Goal: Transaction & Acquisition: Purchase product/service

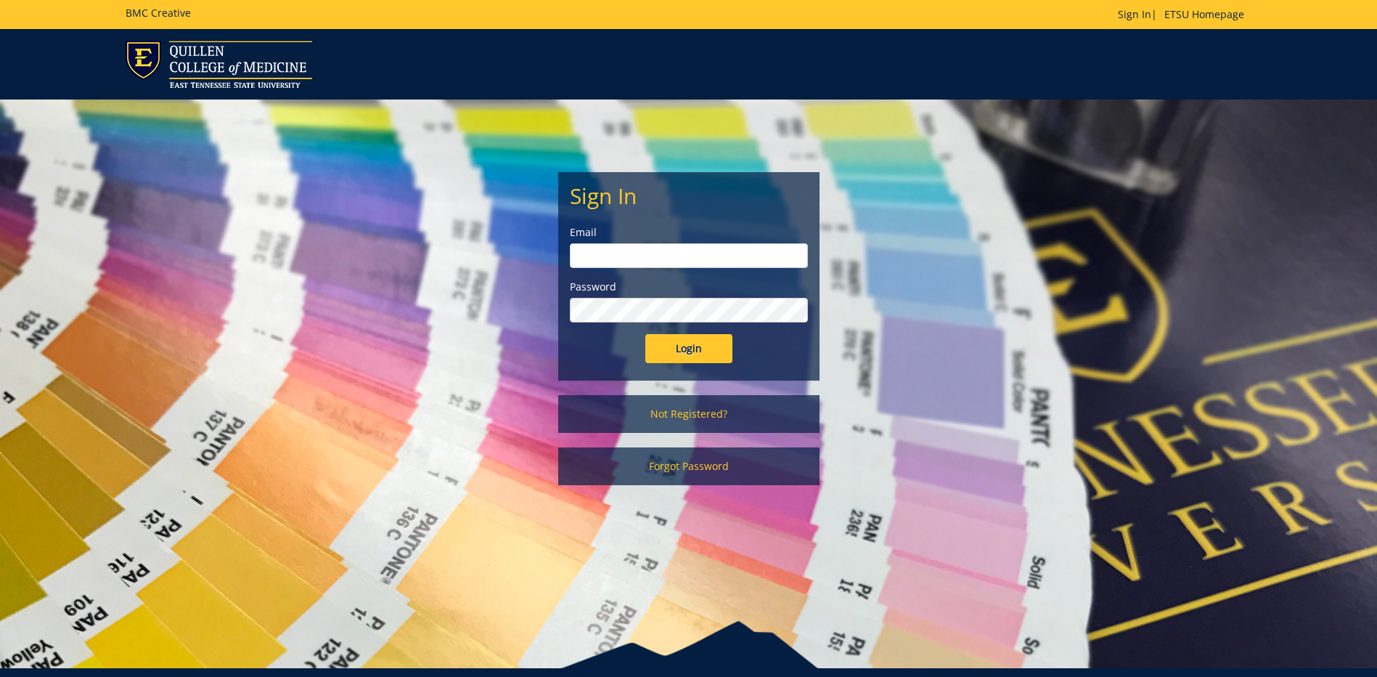
type input "gibsonef@etsu.edu"
click at [685, 342] on input "Login" at bounding box center [689, 348] width 87 height 29
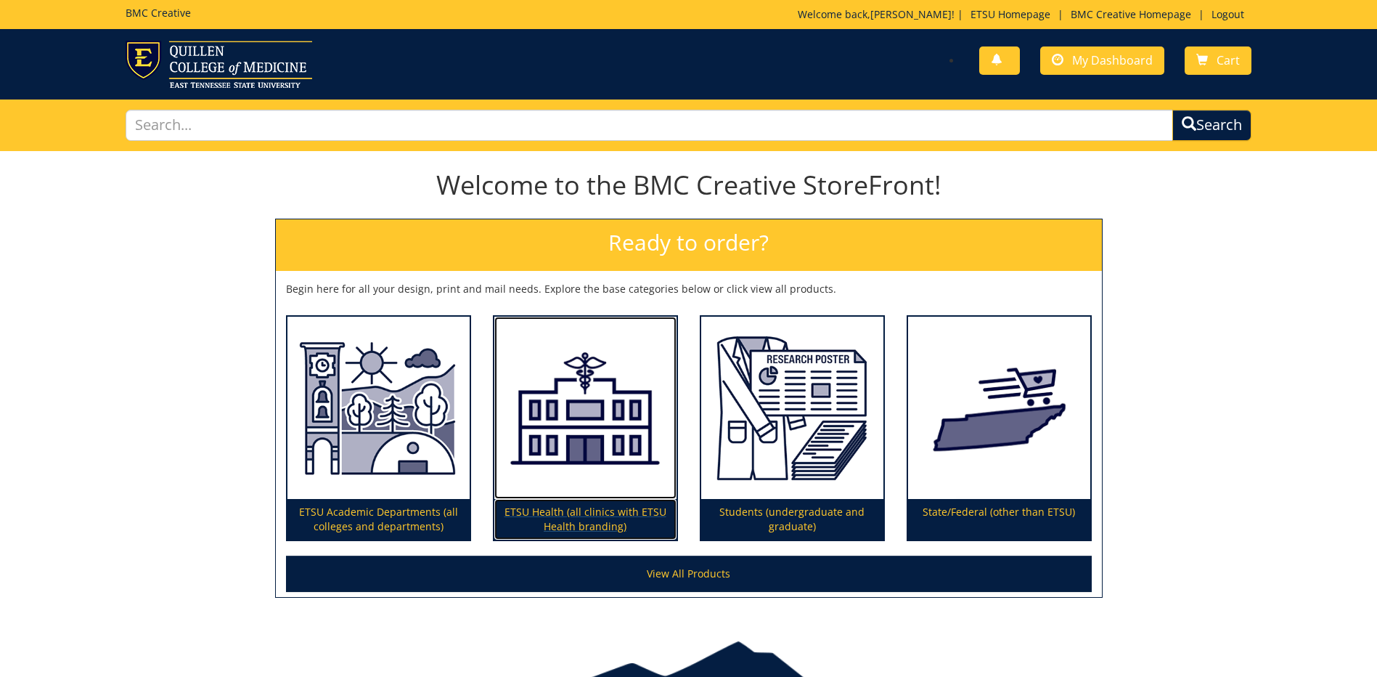
click at [629, 356] on img at bounding box center [585, 408] width 182 height 183
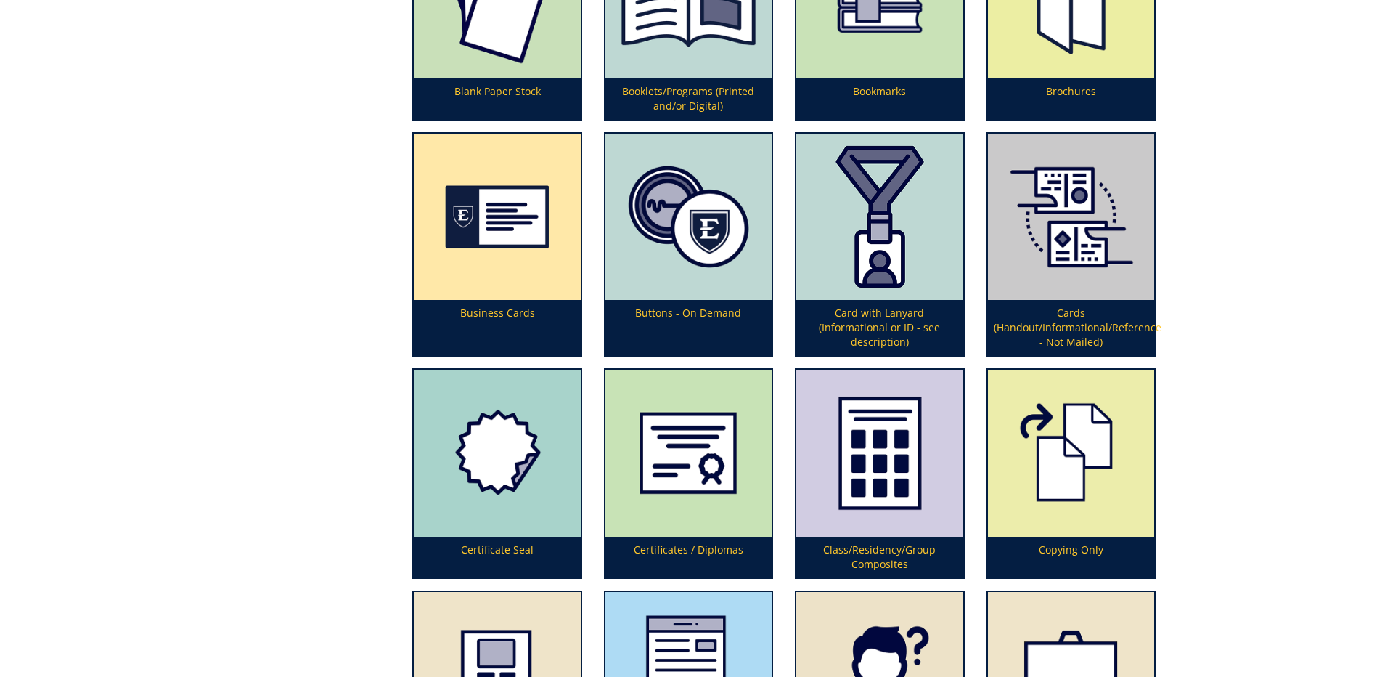
scroll to position [871, 0]
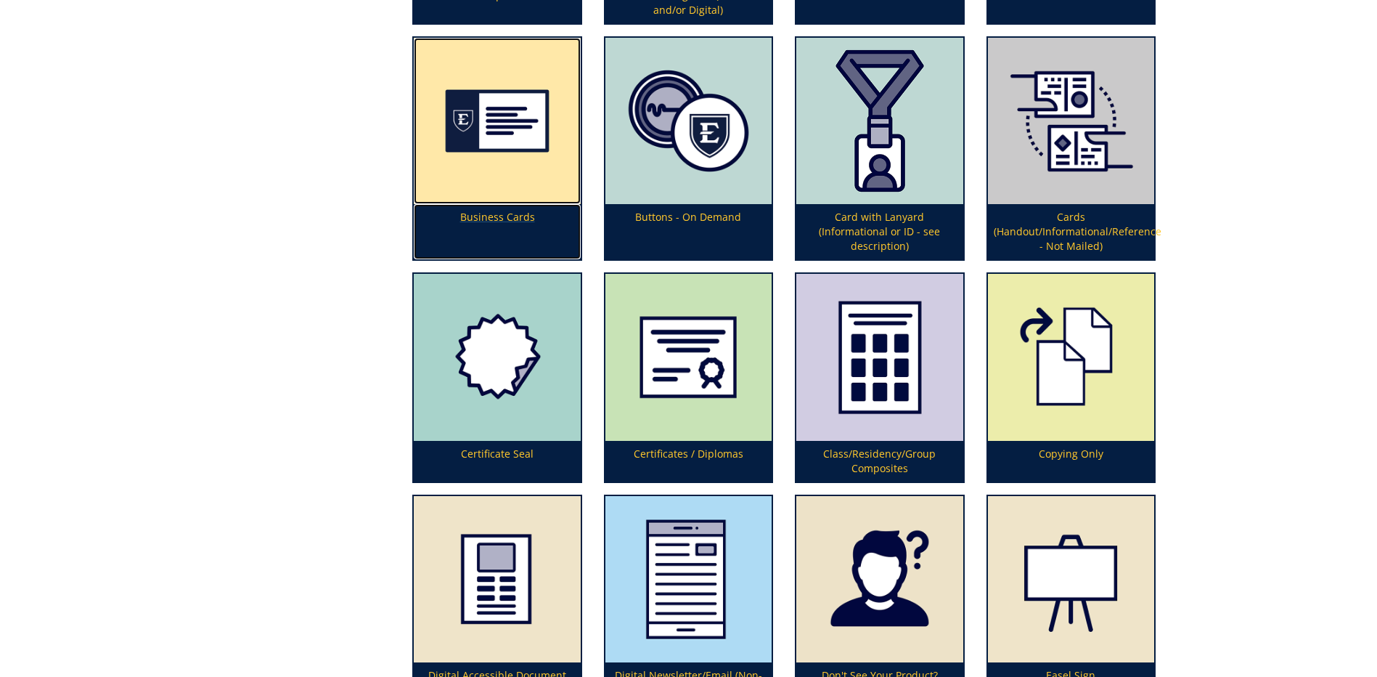
click at [495, 168] on img at bounding box center [497, 121] width 166 height 166
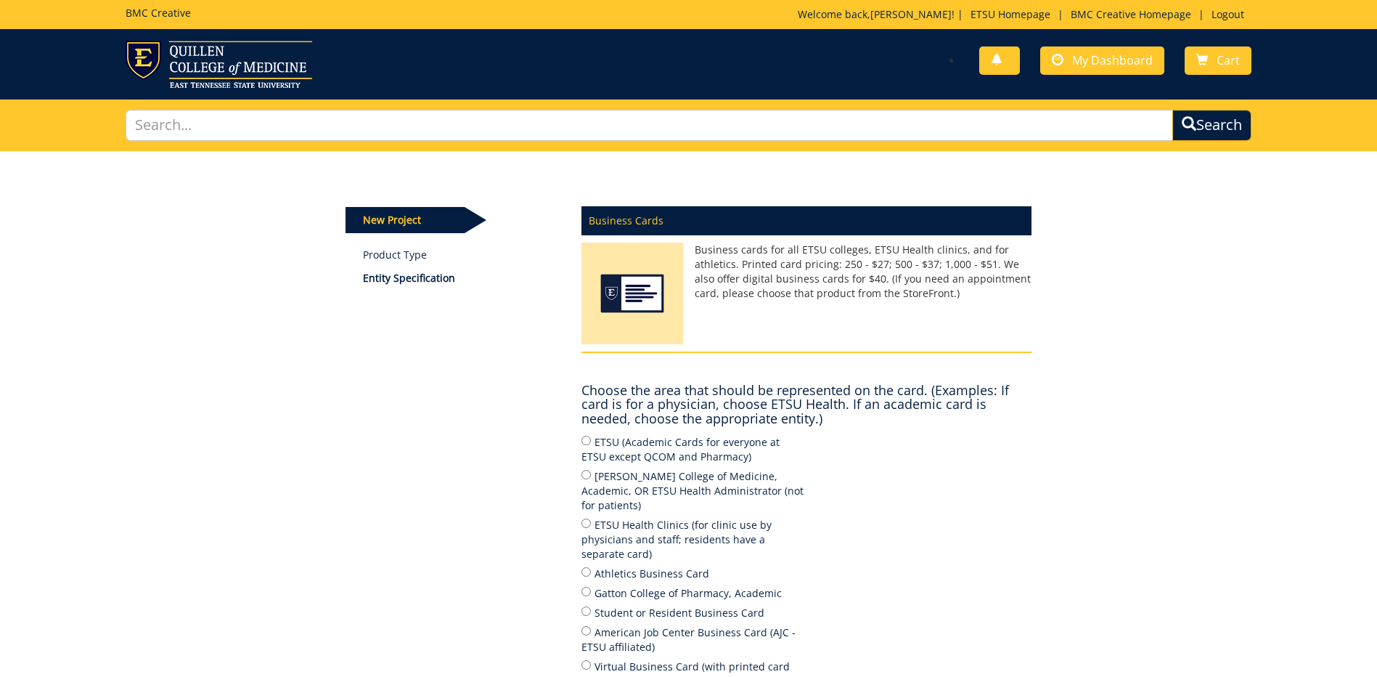
scroll to position [73, 0]
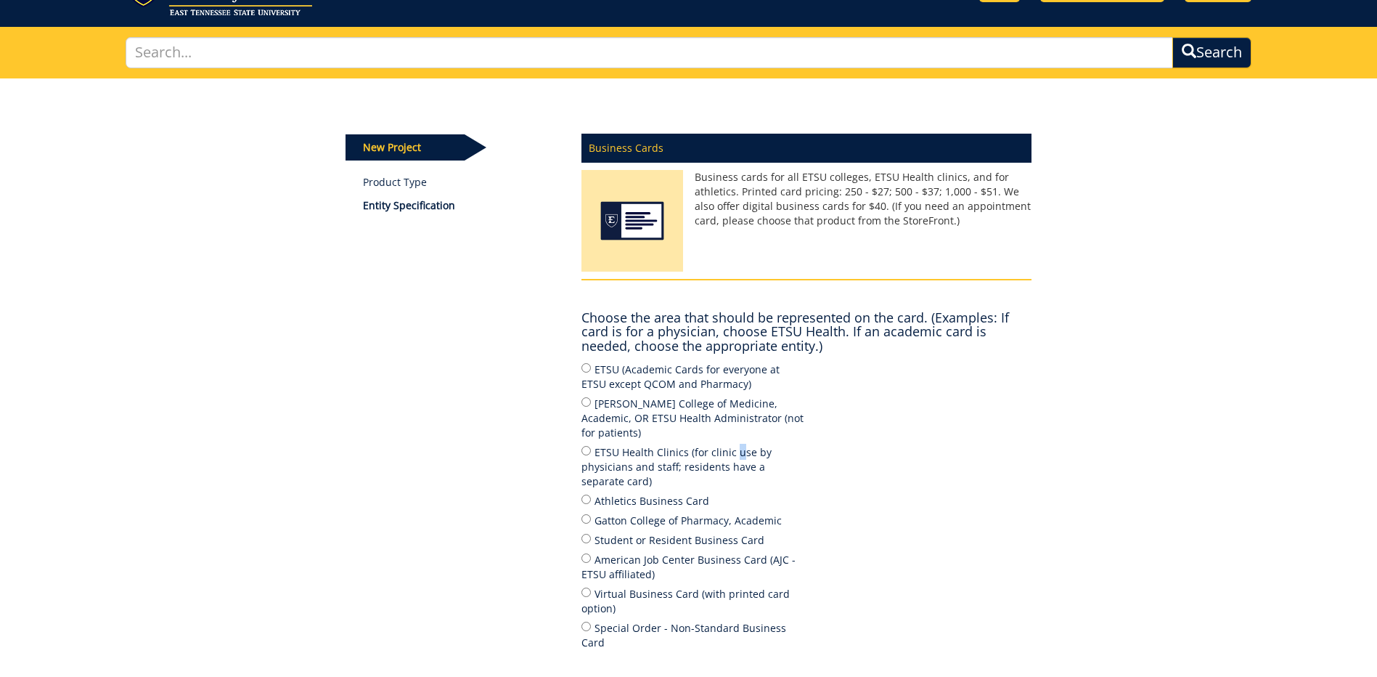
click at [732, 444] on label "ETSU Health Clinics (for clinic use by physicians and staff; residents have a s…" at bounding box center [694, 466] width 225 height 45
click at [592, 444] on label "ETSU Health Clinics (for clinic use by physicians and staff; residents have a s…" at bounding box center [694, 466] width 225 height 45
click at [591, 446] on input "ETSU Health Clinics (for clinic use by physicians and staff; residents have a s…" at bounding box center [586, 450] width 9 height 9
radio input "true"
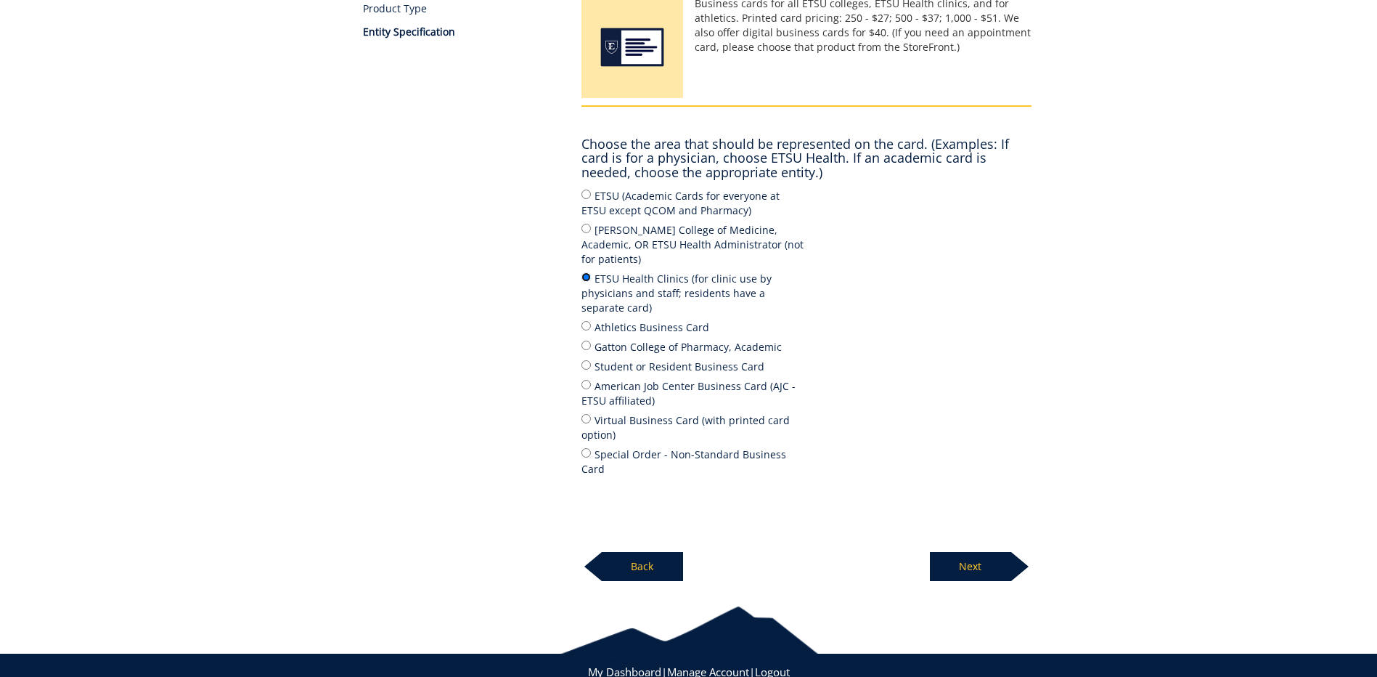
scroll to position [262, 0]
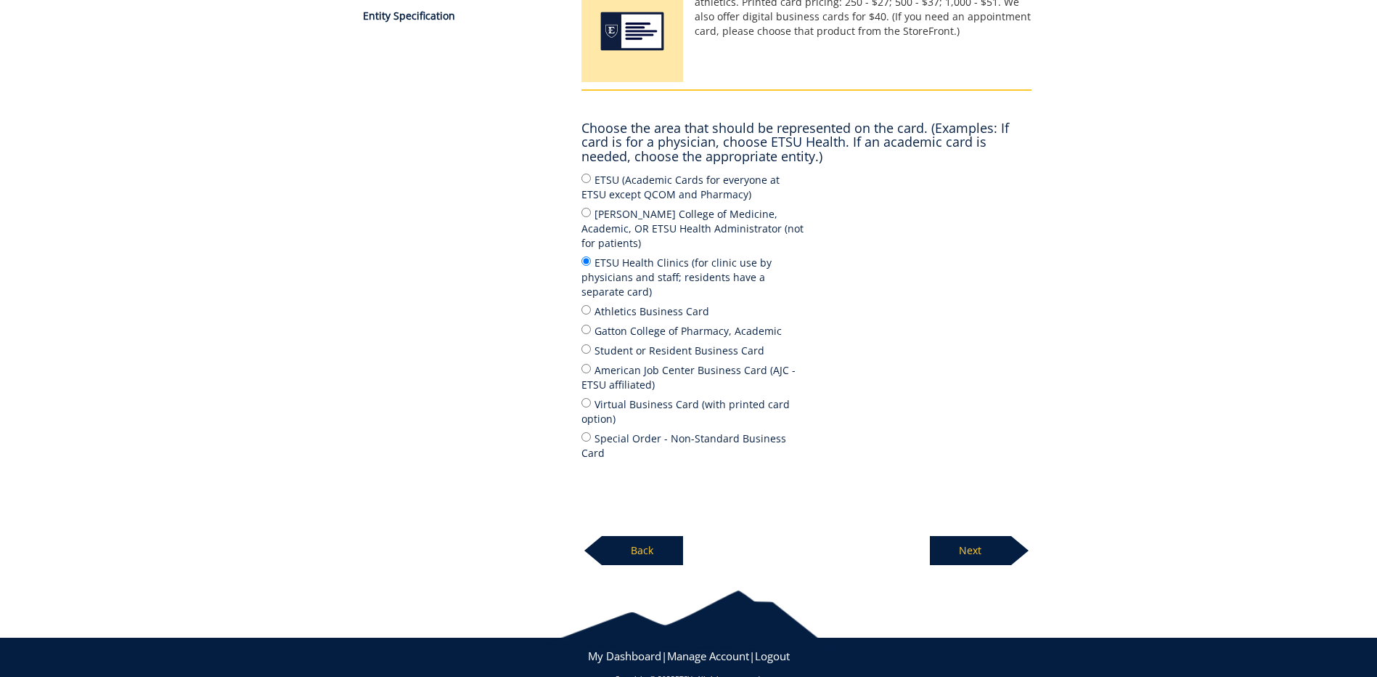
click at [1019, 536] on div at bounding box center [1019, 550] width 17 height 29
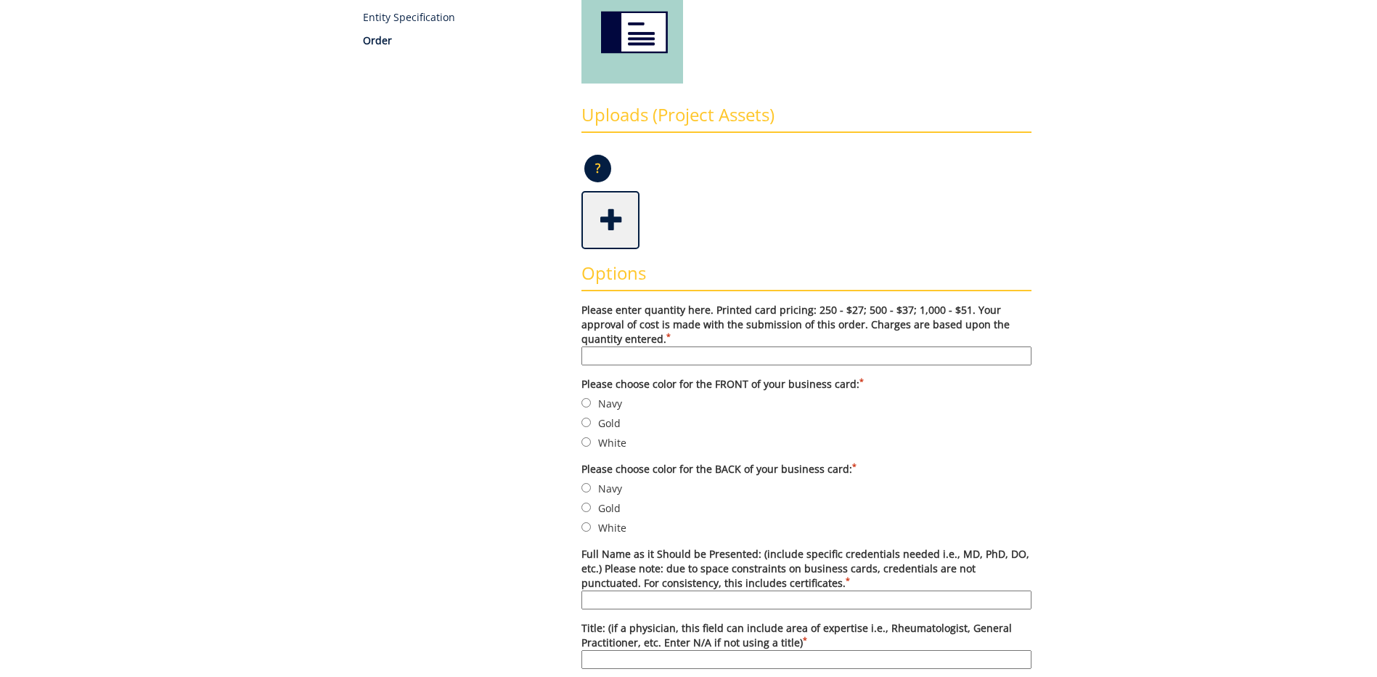
scroll to position [290, 0]
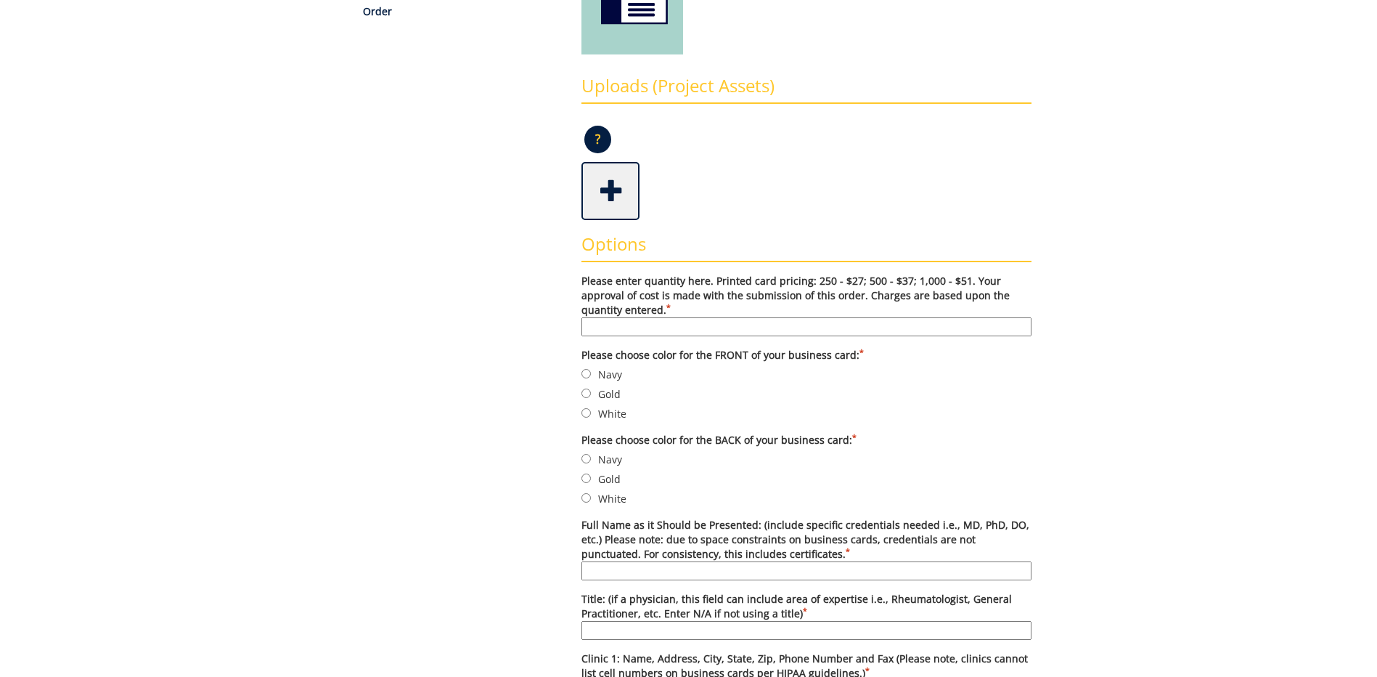
click at [592, 372] on label "Navy" at bounding box center [807, 374] width 450 height 16
click at [591, 372] on input "Navy" at bounding box center [586, 373] width 9 height 9
radio input "true"
click at [608, 460] on label "Navy" at bounding box center [807, 459] width 450 height 16
click at [591, 460] on input "Navy" at bounding box center [586, 458] width 9 height 9
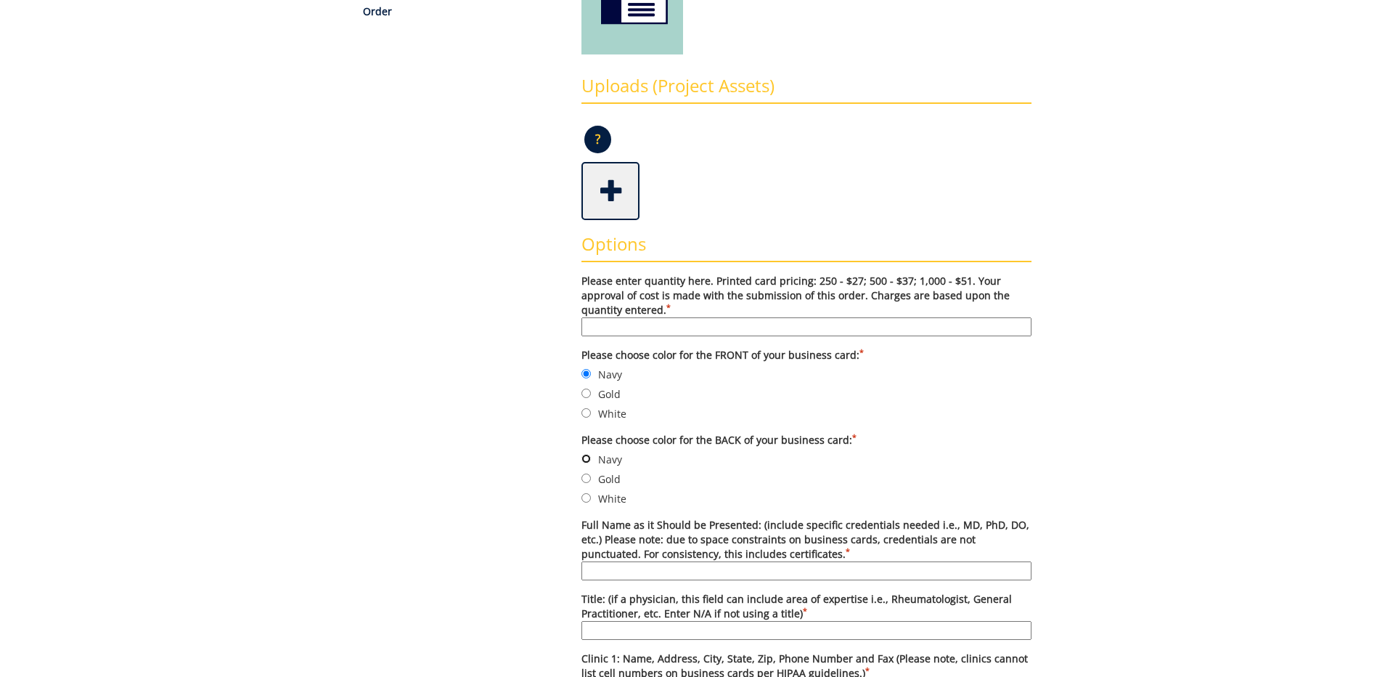
radio input "true"
click at [614, 486] on label "Gold" at bounding box center [807, 479] width 450 height 16
click at [591, 483] on input "Gold" at bounding box center [586, 477] width 9 height 9
radio input "true"
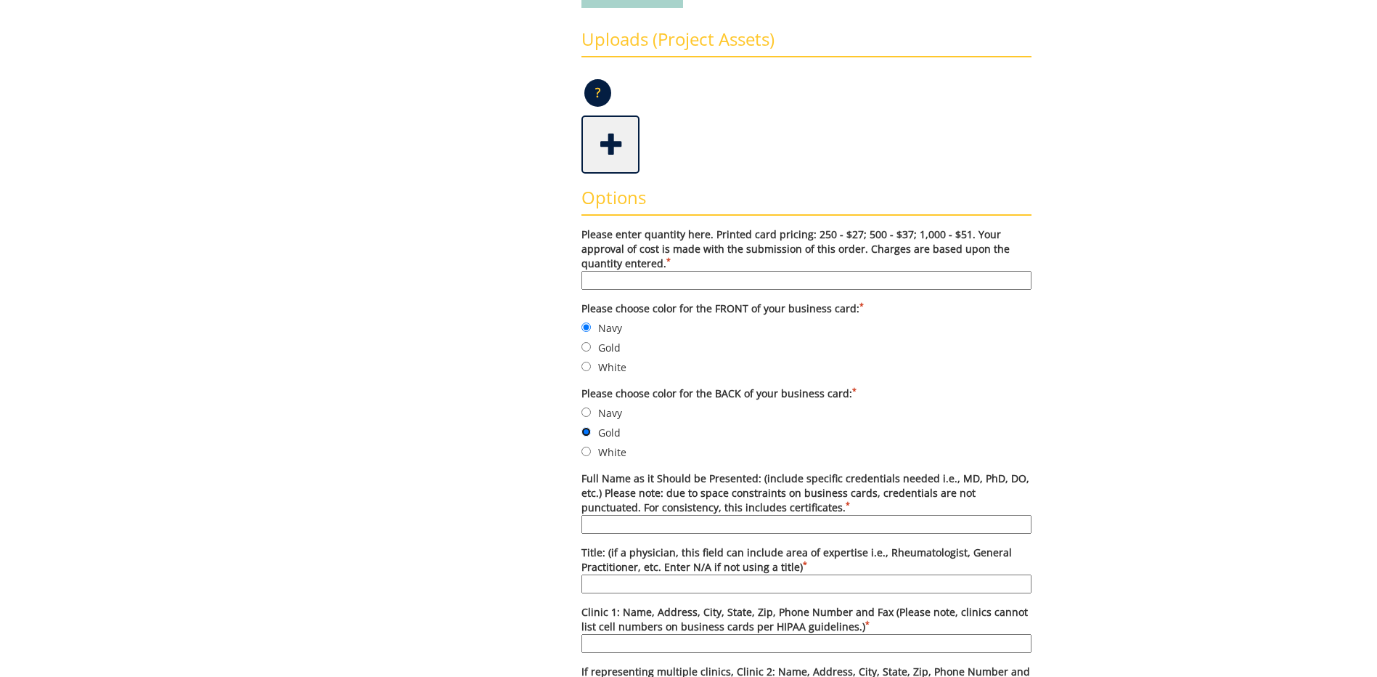
scroll to position [363, 0]
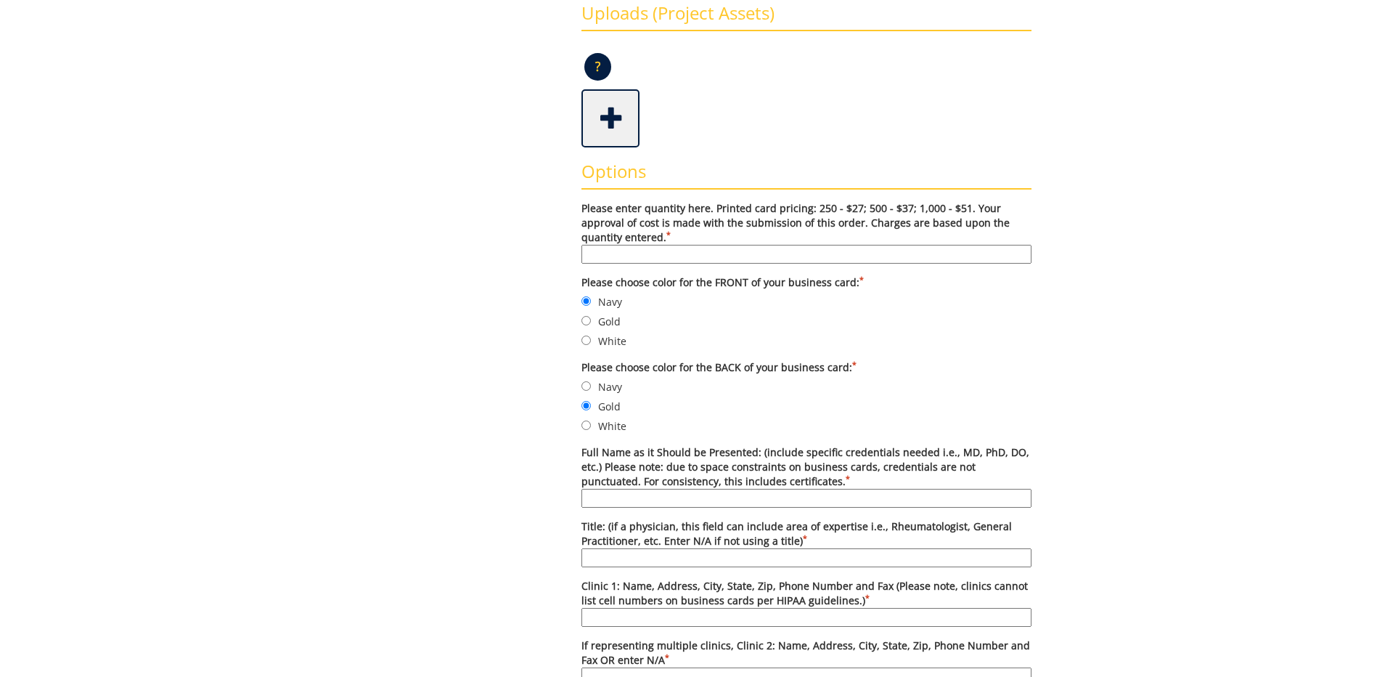
click at [726, 503] on input "Full Name as it Should be Presented: (include specific credentials needed i.e.,…" at bounding box center [807, 498] width 450 height 19
click at [743, 497] on input "Full Name as it Should be Presented: (include specific credentials needed i.e.,…" at bounding box center [807, 498] width 450 height 19
paste input "Luke Hornby, LMSW"
type input "Luke Hornby, LMSW"
click at [834, 245] on input "Please enter quantity here. Printed card pricing: 250 - $27; 500 - $37; 1,000 -…" at bounding box center [807, 254] width 450 height 19
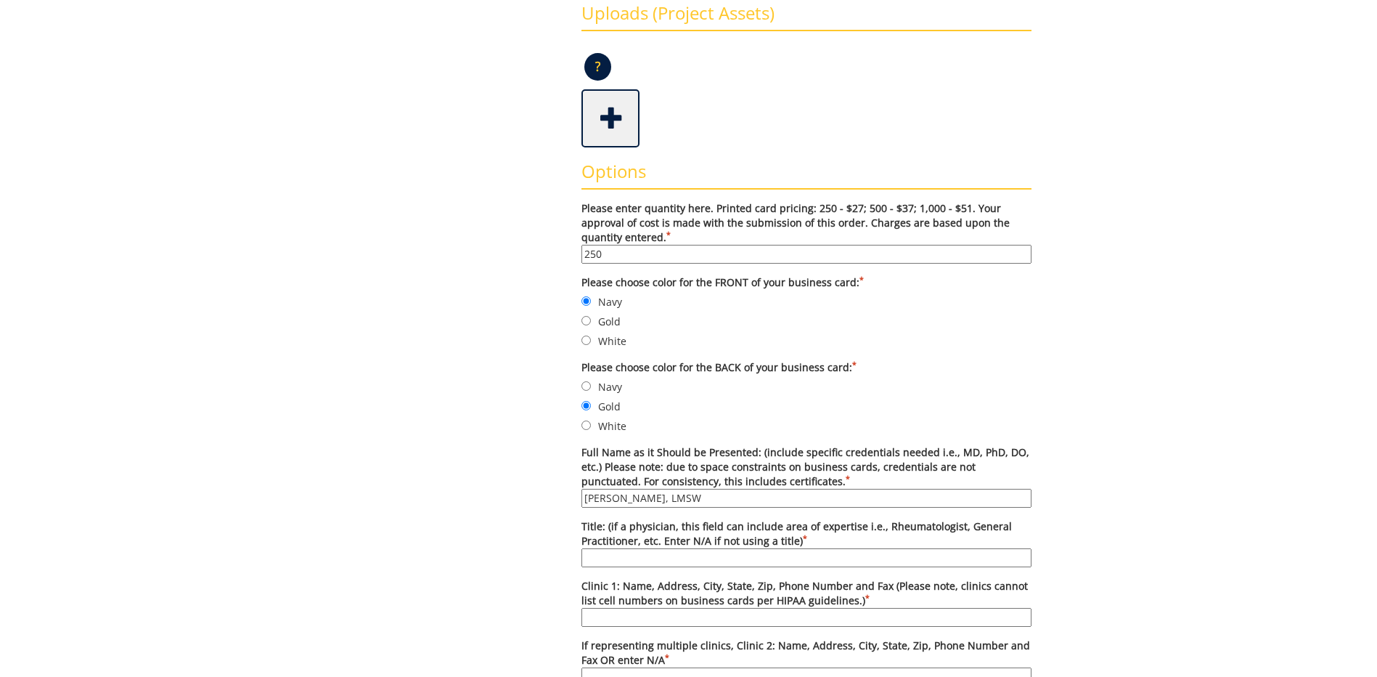
type input "250"
click at [1051, 412] on div "Some kind of message here. New Project Product Type Entity Specification Order …" at bounding box center [689, 534] width 850 height 1493
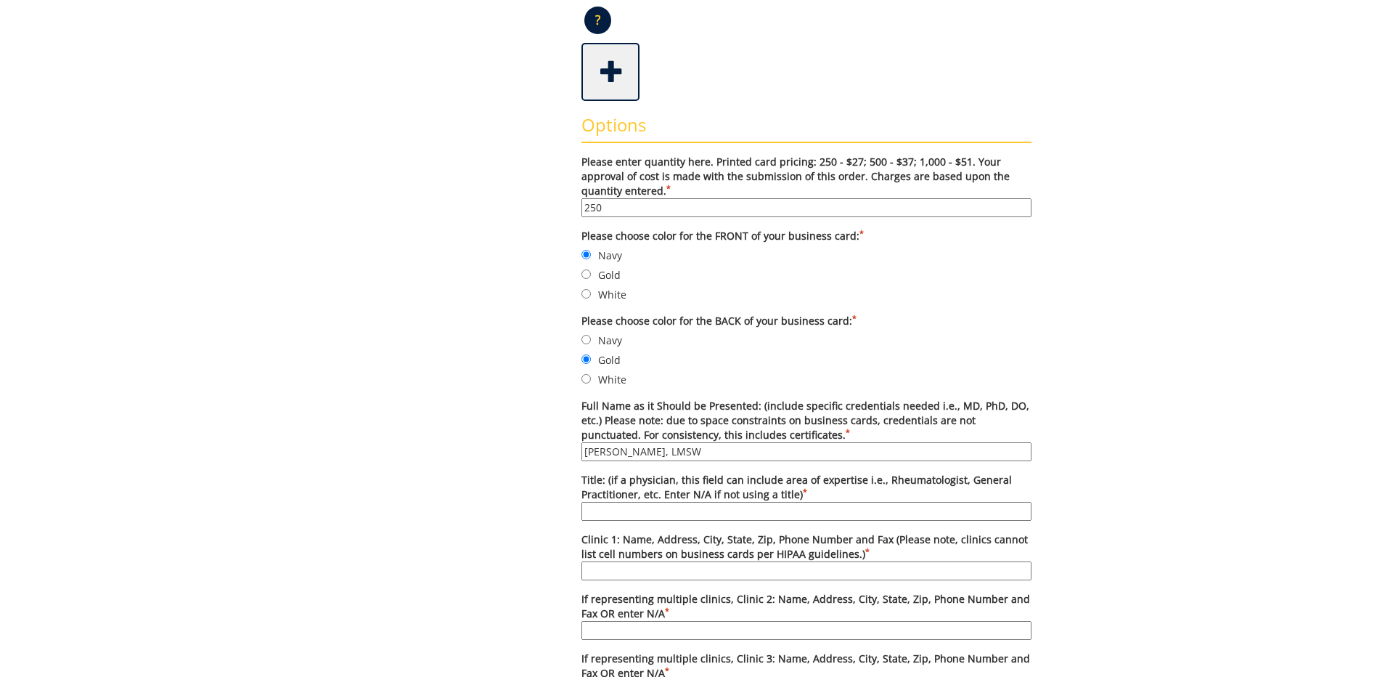
scroll to position [436, 0]
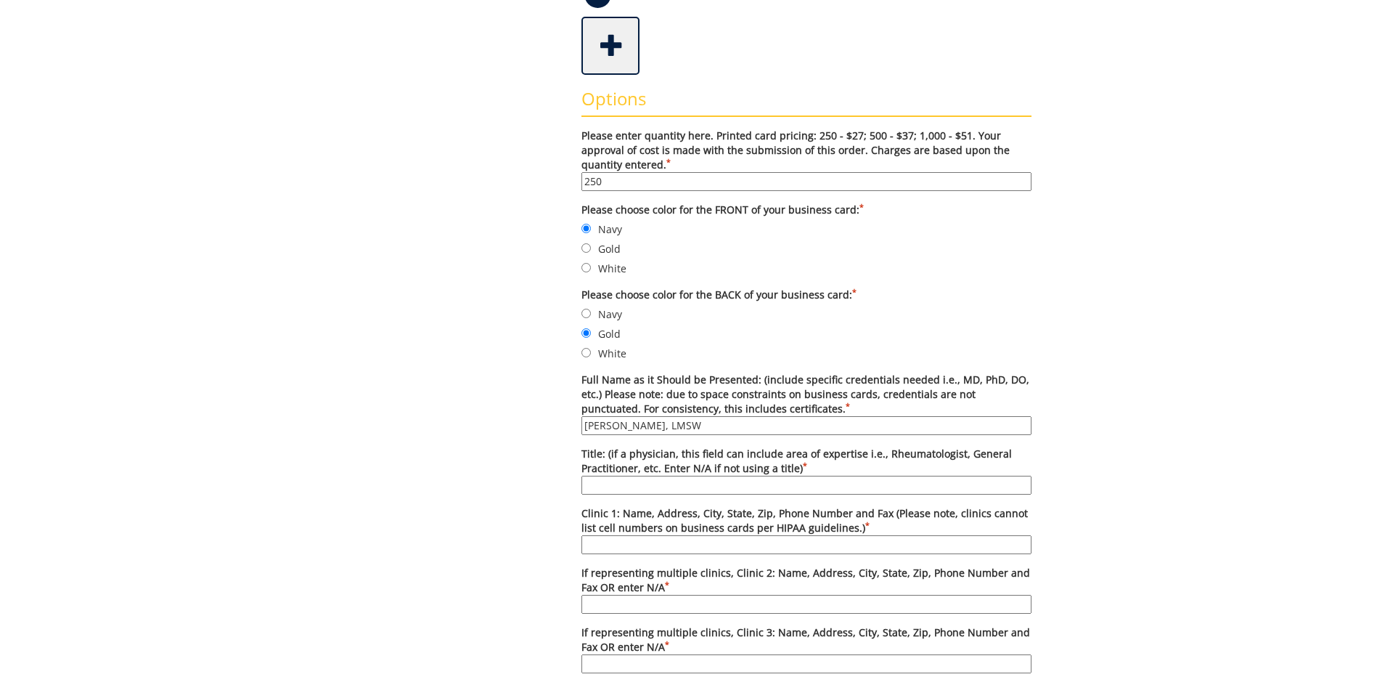
click at [978, 486] on input "Title: (if a physician, this field can include area of expertise i.e., Rheumato…" at bounding box center [807, 485] width 450 height 19
type input "Medical Social Worker"
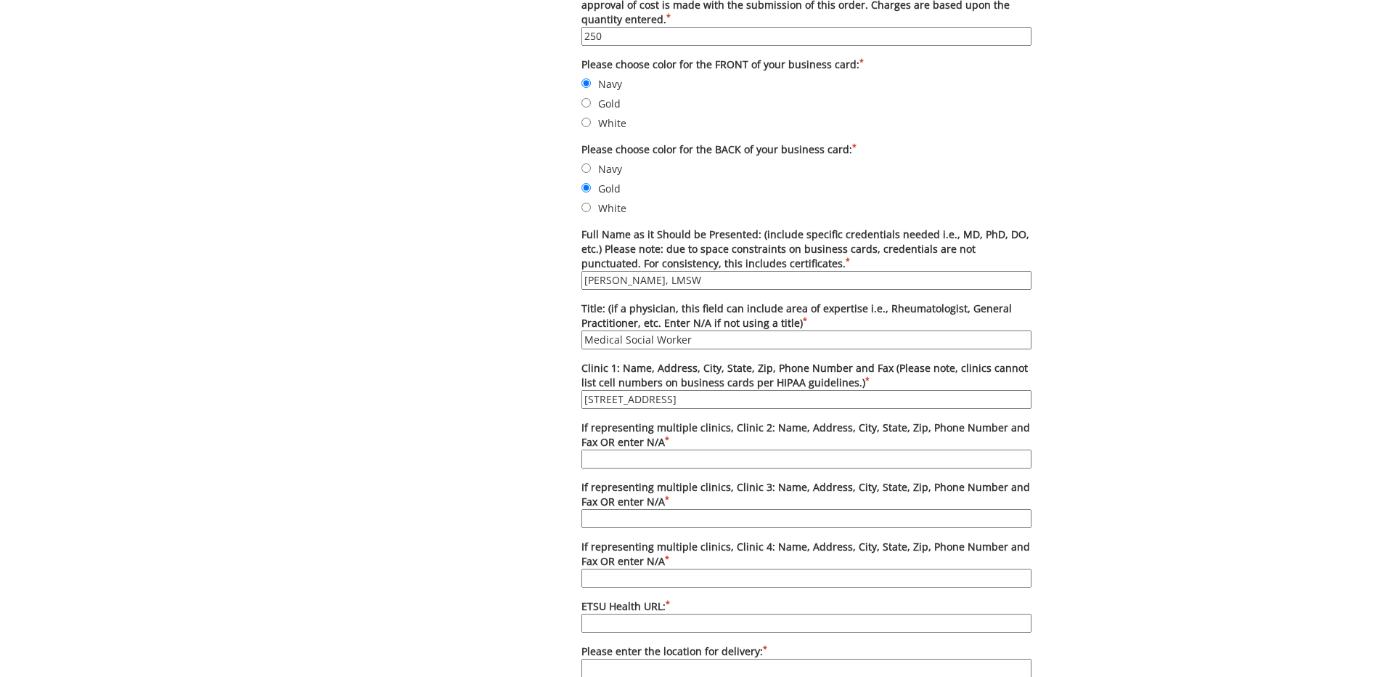
scroll to position [944, 0]
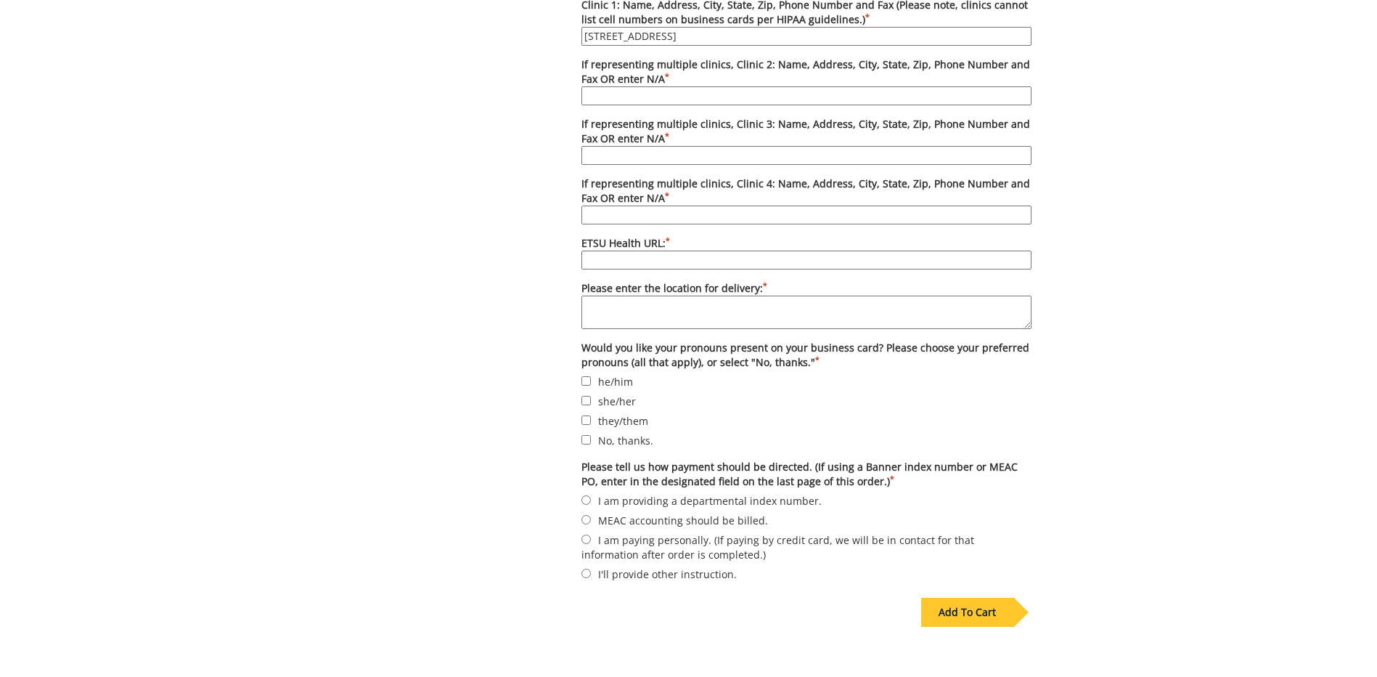
type input "102 E Ravine Rd Kingsport TN"
click at [672, 503] on label "I am providing a departmental index number." at bounding box center [807, 500] width 450 height 16
click at [591, 503] on input "I am providing a departmental index number." at bounding box center [586, 499] width 9 height 9
radio input "true"
click at [615, 380] on label "he/him" at bounding box center [807, 381] width 450 height 16
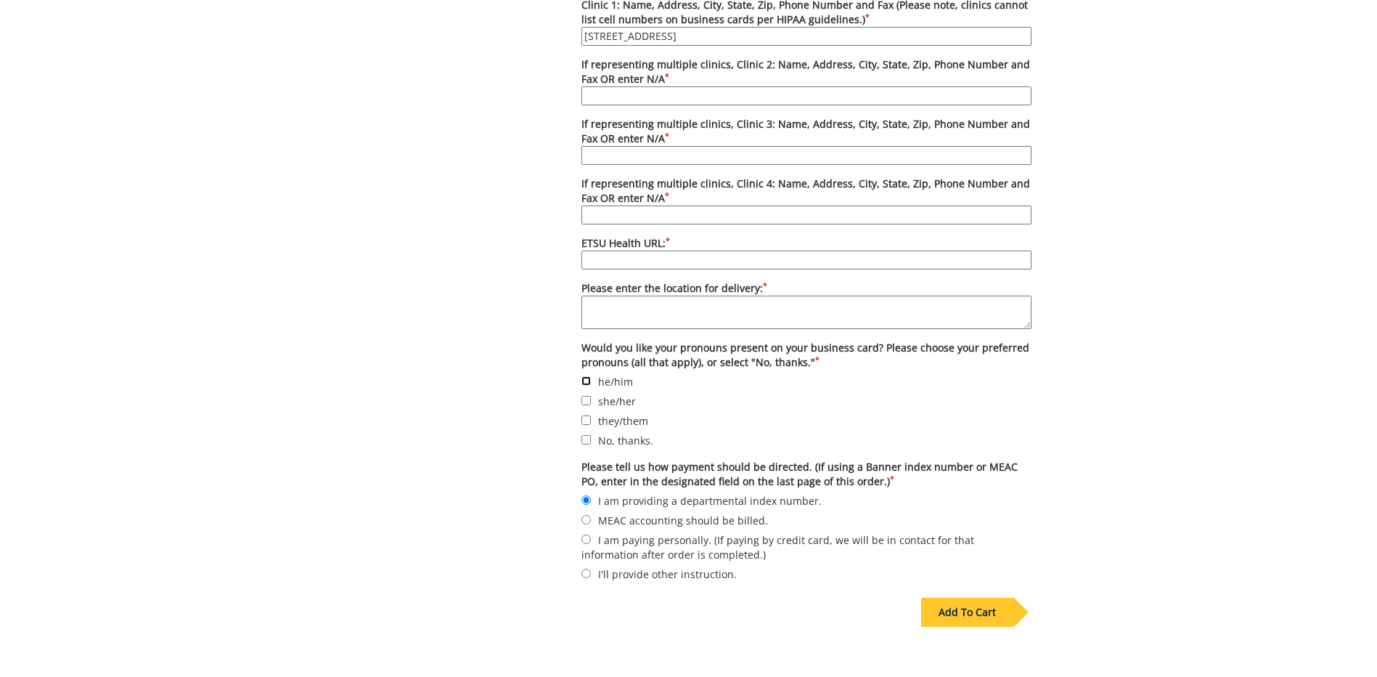
click at [591, 380] on input "he/him" at bounding box center [586, 380] width 9 height 9
checkbox input "true"
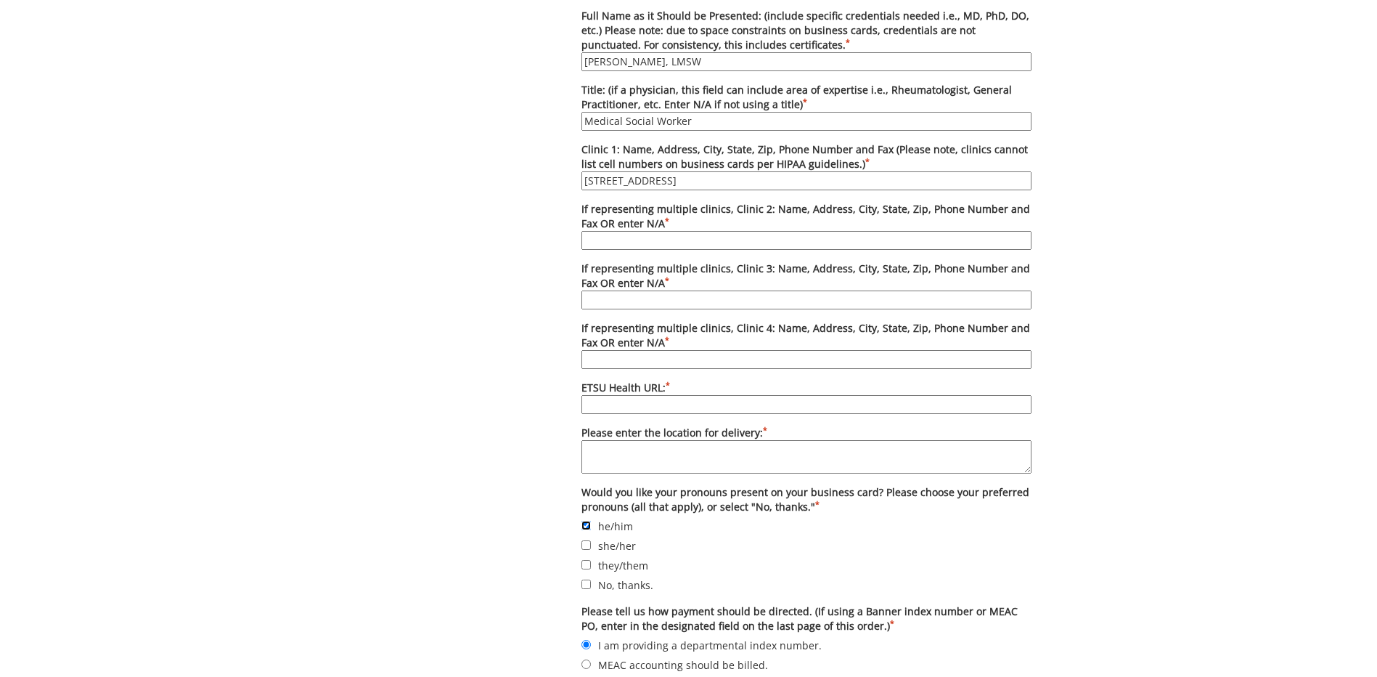
scroll to position [799, 0]
click at [827, 459] on textarea "Please enter the location for delivery: *" at bounding box center [807, 457] width 450 height 33
type textarea "etsu kingsport fAMILY MEDICINE"
click at [820, 176] on input "102 E Ravine Rd Kingsport TN" at bounding box center [807, 181] width 450 height 19
type input "102 E Ravine Rd Kingsport TN PHONE: FAX: 423-245-9634"
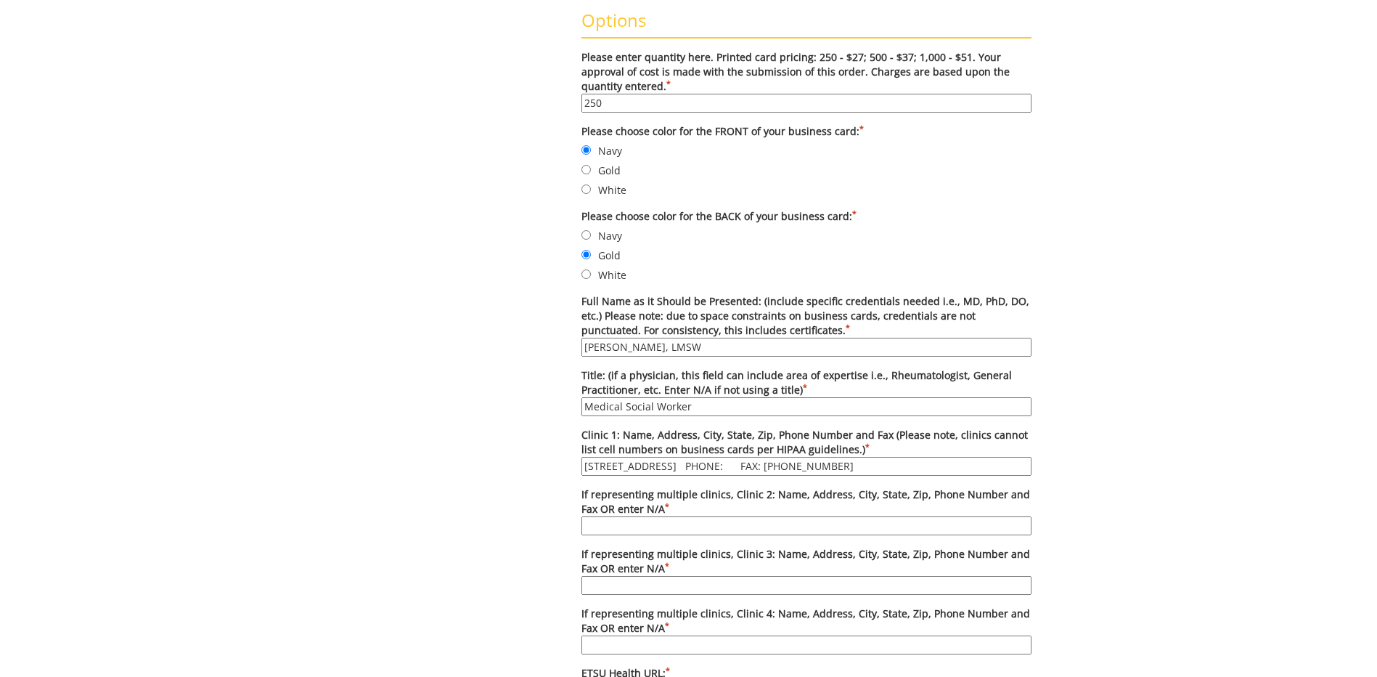
scroll to position [508, 0]
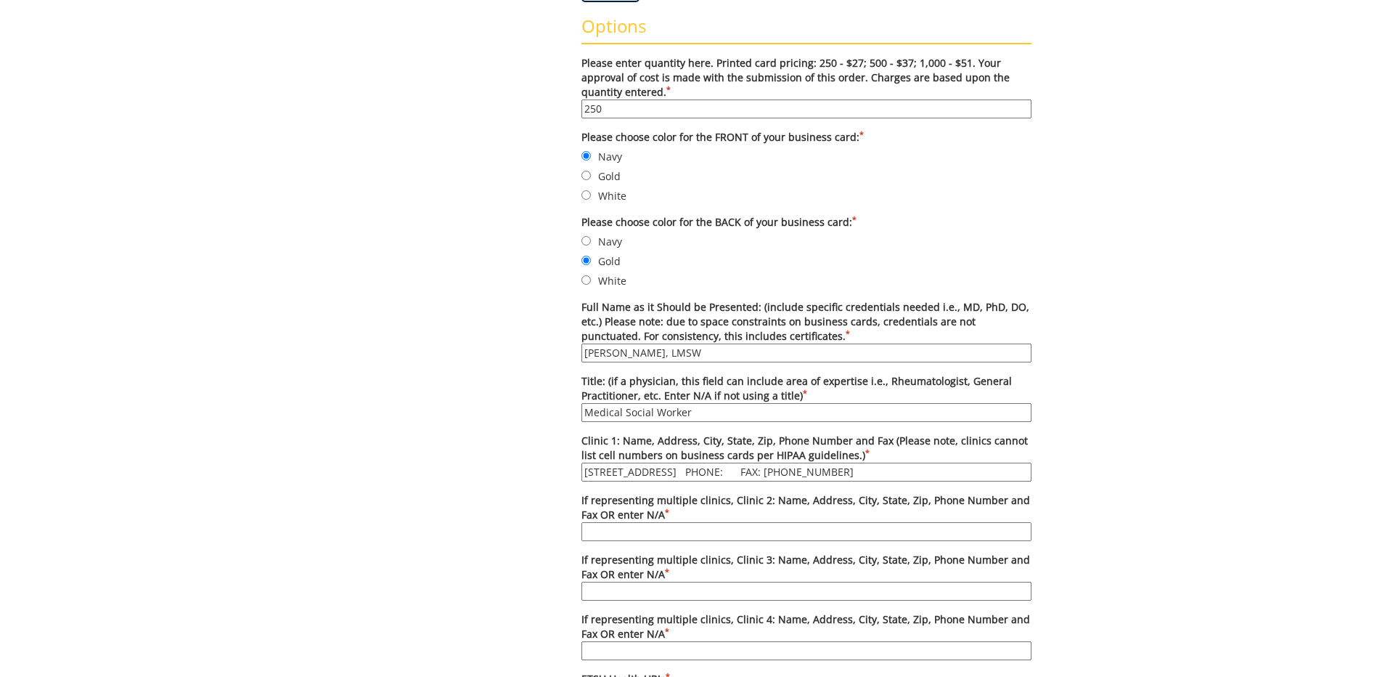
click at [614, 280] on label "White" at bounding box center [807, 280] width 450 height 16
click at [591, 280] on input "White" at bounding box center [586, 279] width 9 height 9
radio input "true"
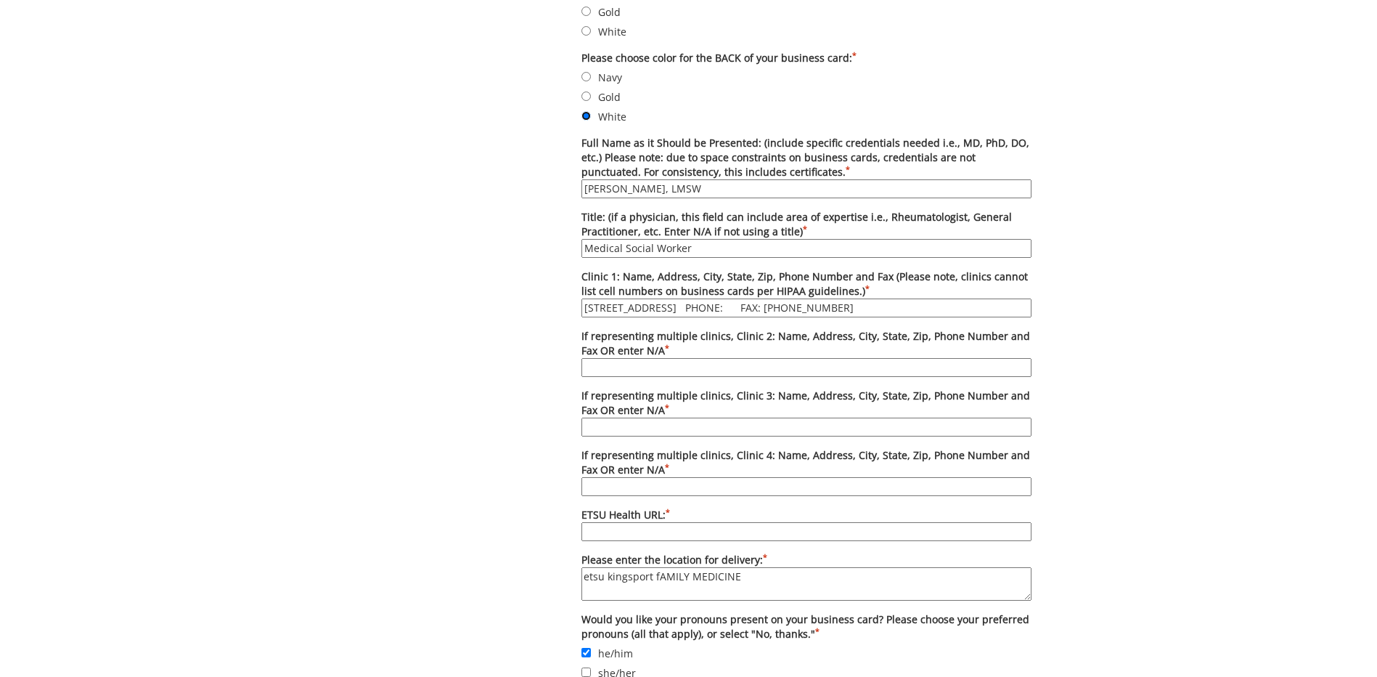
scroll to position [726, 0]
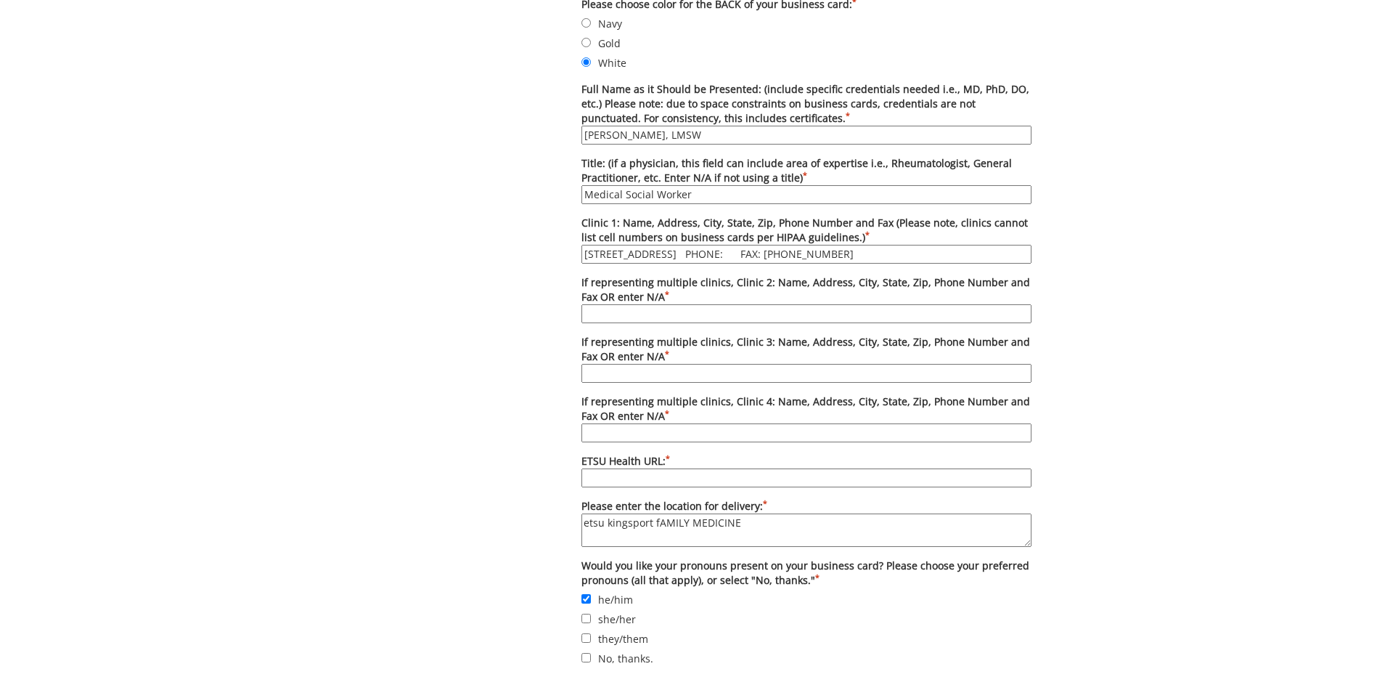
click at [766, 248] on input "102 E Ravine Rd Kingsport TN PHONE: FAX: 423-245-9634" at bounding box center [807, 254] width 450 height 19
click at [774, 248] on input "102 E Ravine Rd Kingsport TN PHONE: FAX: 423-245-9634" at bounding box center [807, 254] width 450 height 19
type input "102 E Ravine Rd Kingsport TN PHONE: 423-245-9636 FAX: 423-245-9634"
click at [958, 276] on label "If representing multiple clinics, Clinic 2: Name, Address, City, State, Zip, Ph…" at bounding box center [807, 299] width 450 height 48
click at [958, 304] on input "If representing multiple clinics, Clinic 2: Name, Address, City, State, Zip, Ph…" at bounding box center [807, 313] width 450 height 19
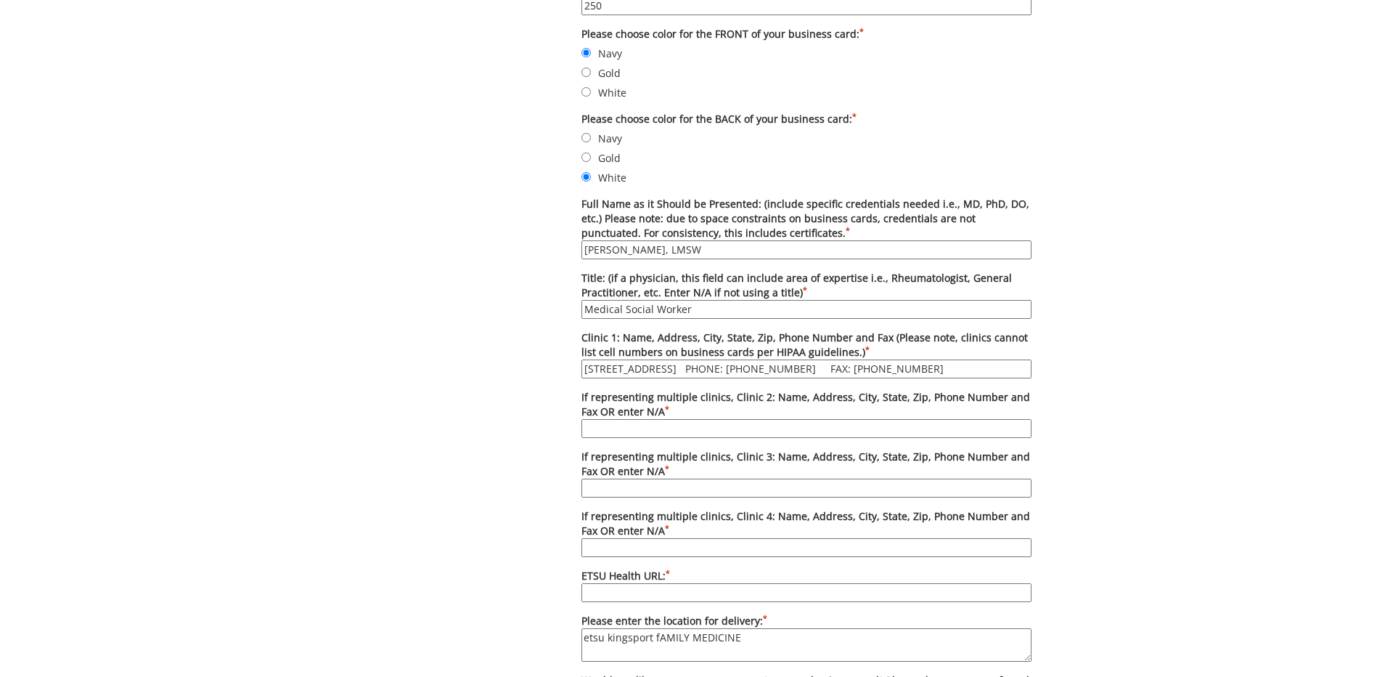
scroll to position [654, 0]
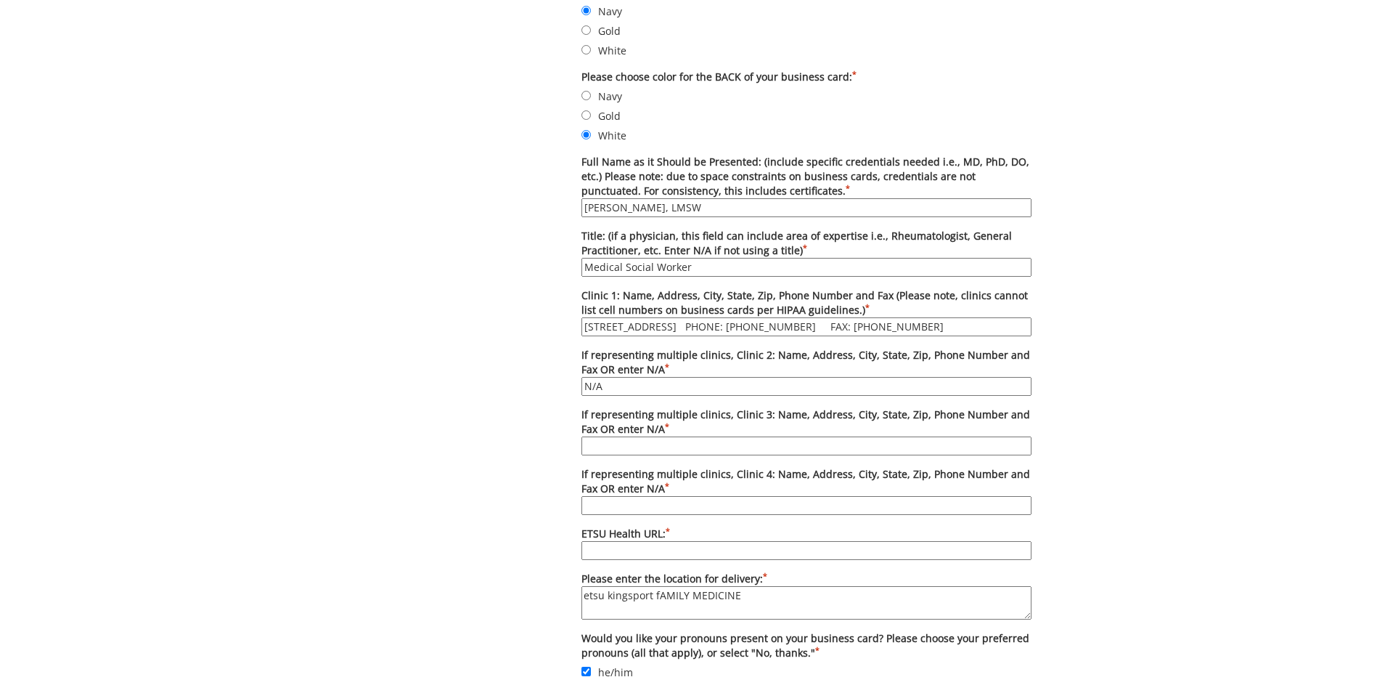
type input "N/A"
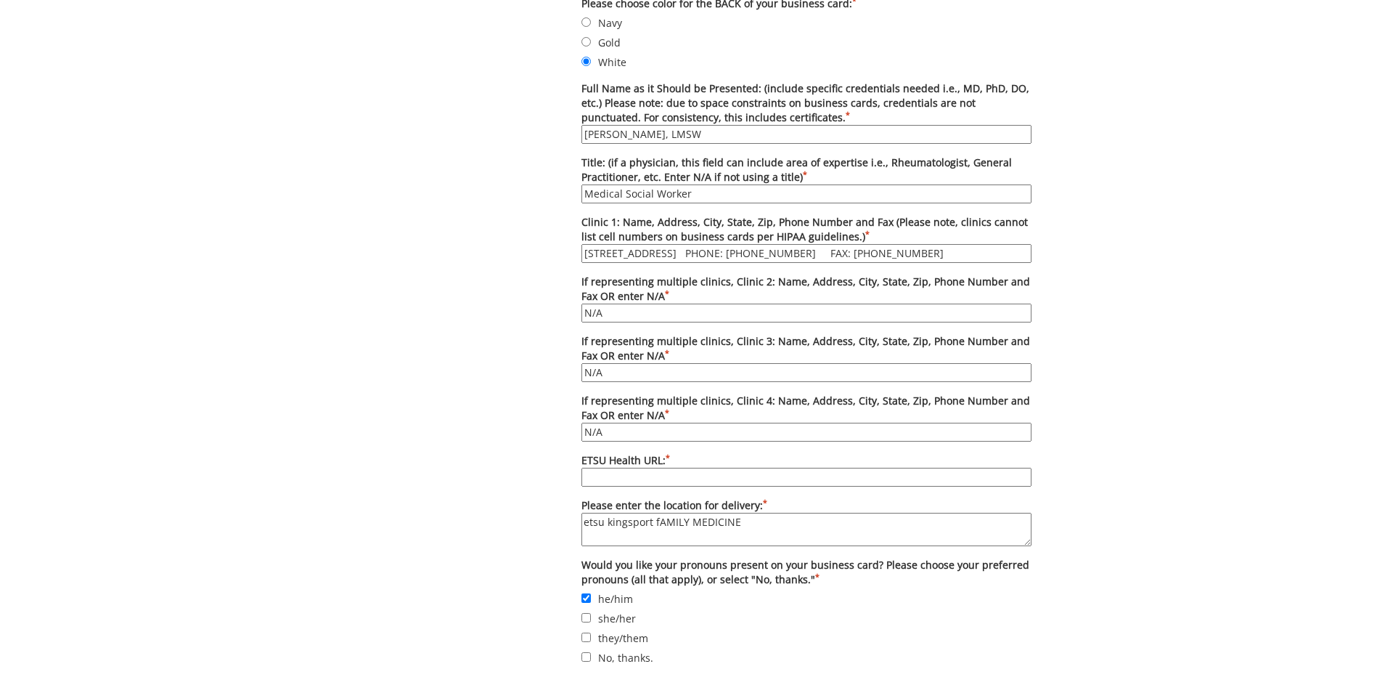
scroll to position [726, 0]
click at [818, 197] on input "Medical Social Worker" at bounding box center [807, 194] width 450 height 19
type input "Medical Social Worker/ Behavioral Health Consultant"
click at [1311, 180] on div "Some kind of message here. New Project Product Type Entity Specification Order …" at bounding box center [688, 171] width 1377 height 1493
click at [723, 474] on input "ETSU Health URL: *" at bounding box center [807, 477] width 450 height 19
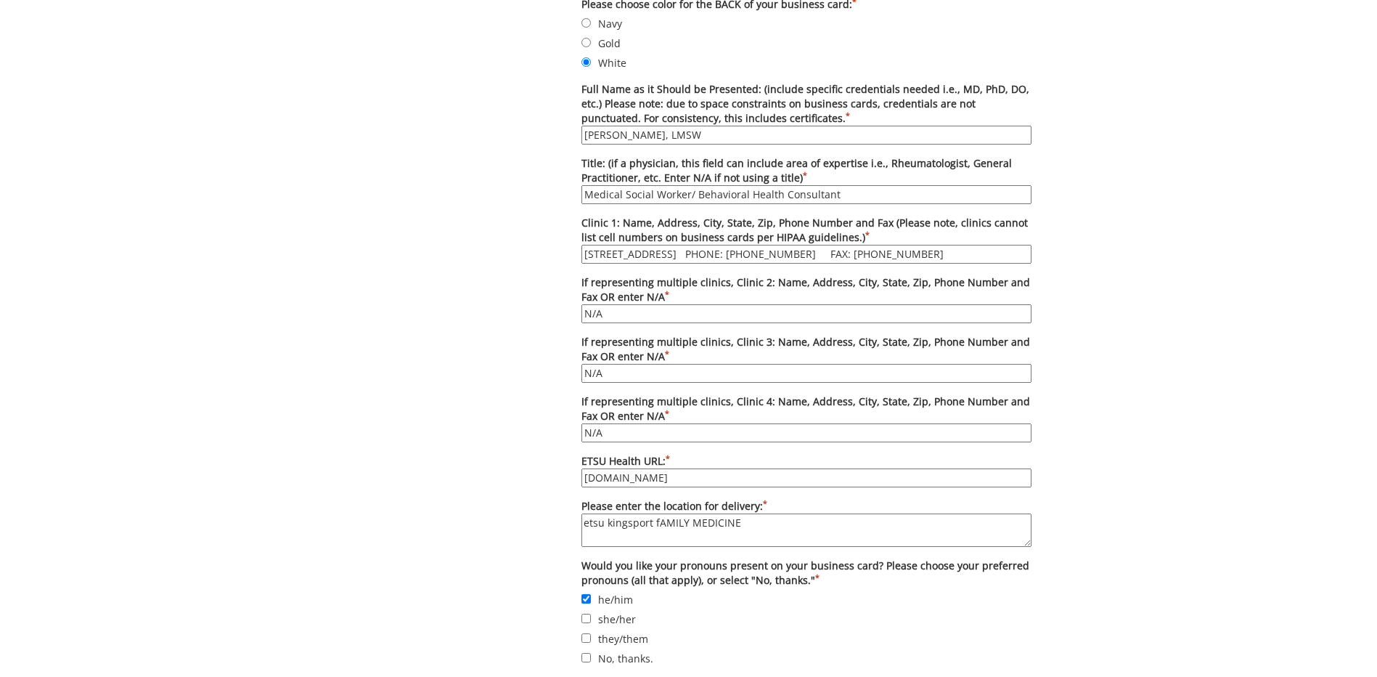
type input "etsuhealth.org"
click at [1071, 196] on div "Some kind of message here. New Project Product Type Entity Specification Order …" at bounding box center [689, 171] width 850 height 1493
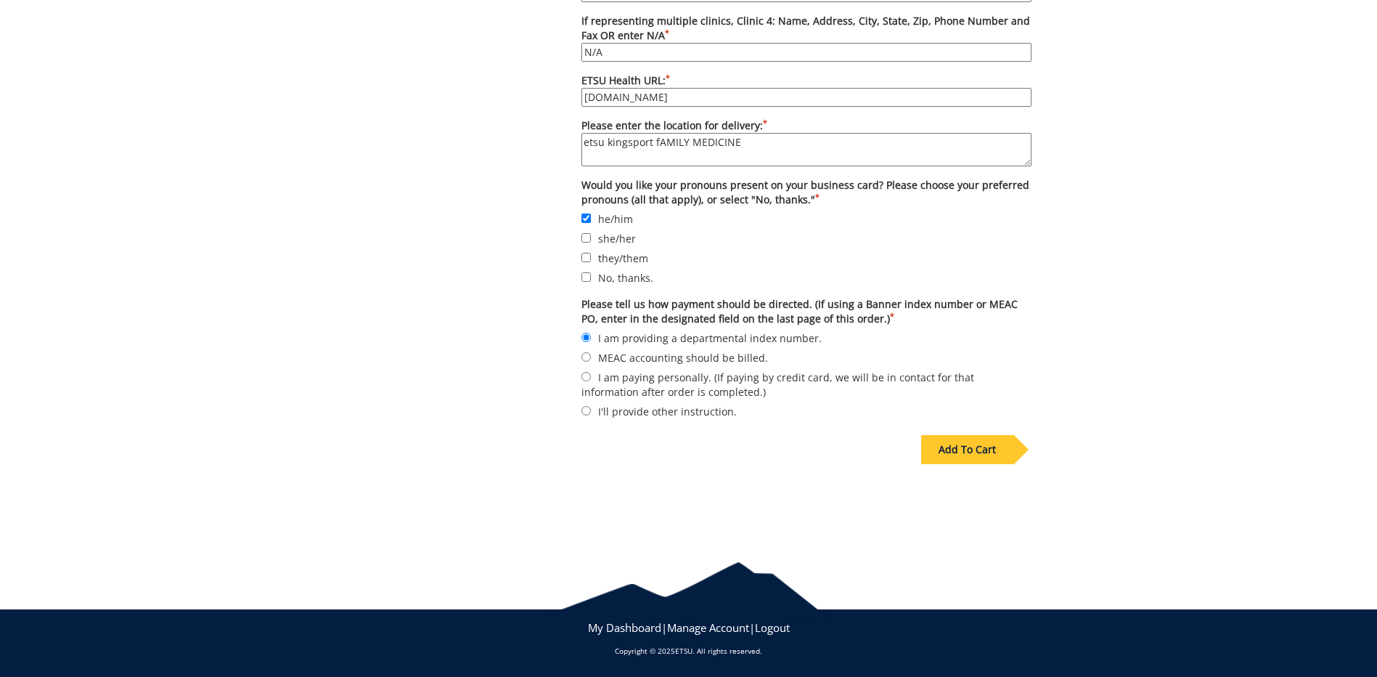
scroll to position [1107, 0]
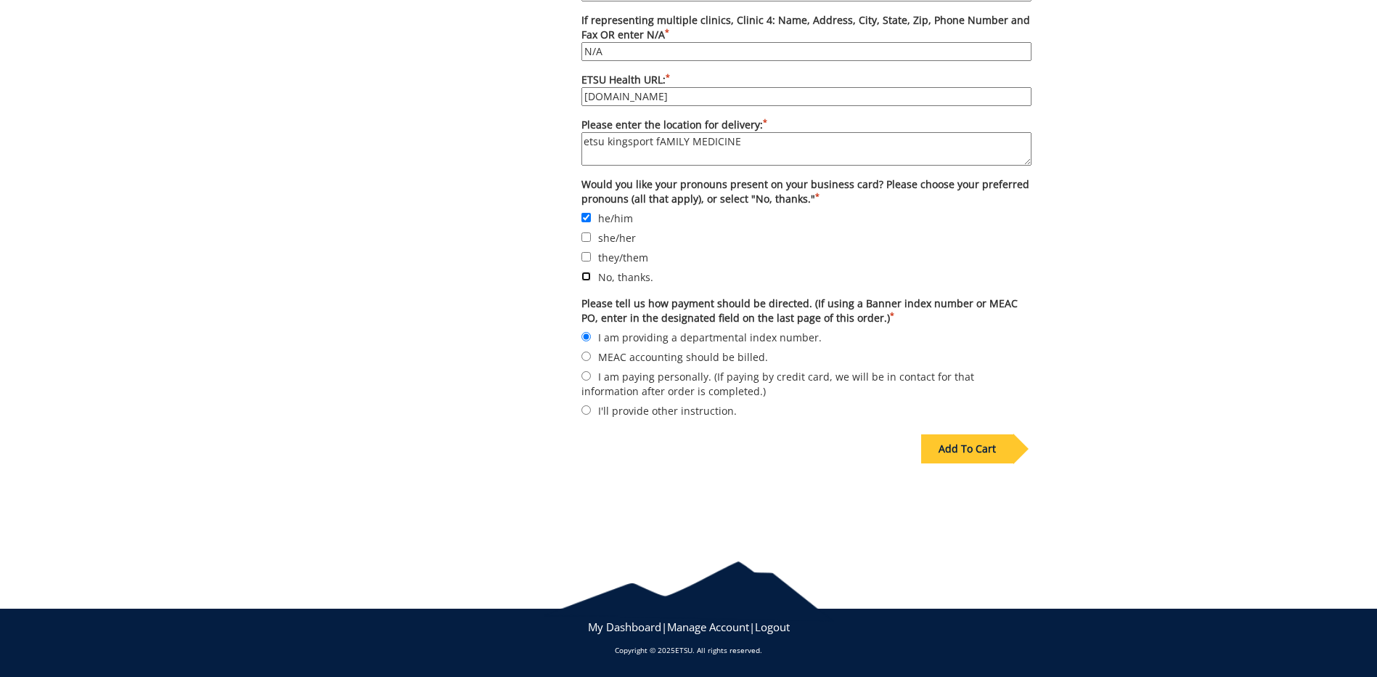
click at [587, 275] on input "No, thanks." at bounding box center [586, 276] width 9 height 9
checkbox input "true"
click at [585, 219] on input "he/him" at bounding box center [586, 217] width 9 height 9
checkbox input "false"
click at [1001, 441] on div "Add To Cart" at bounding box center [967, 448] width 92 height 29
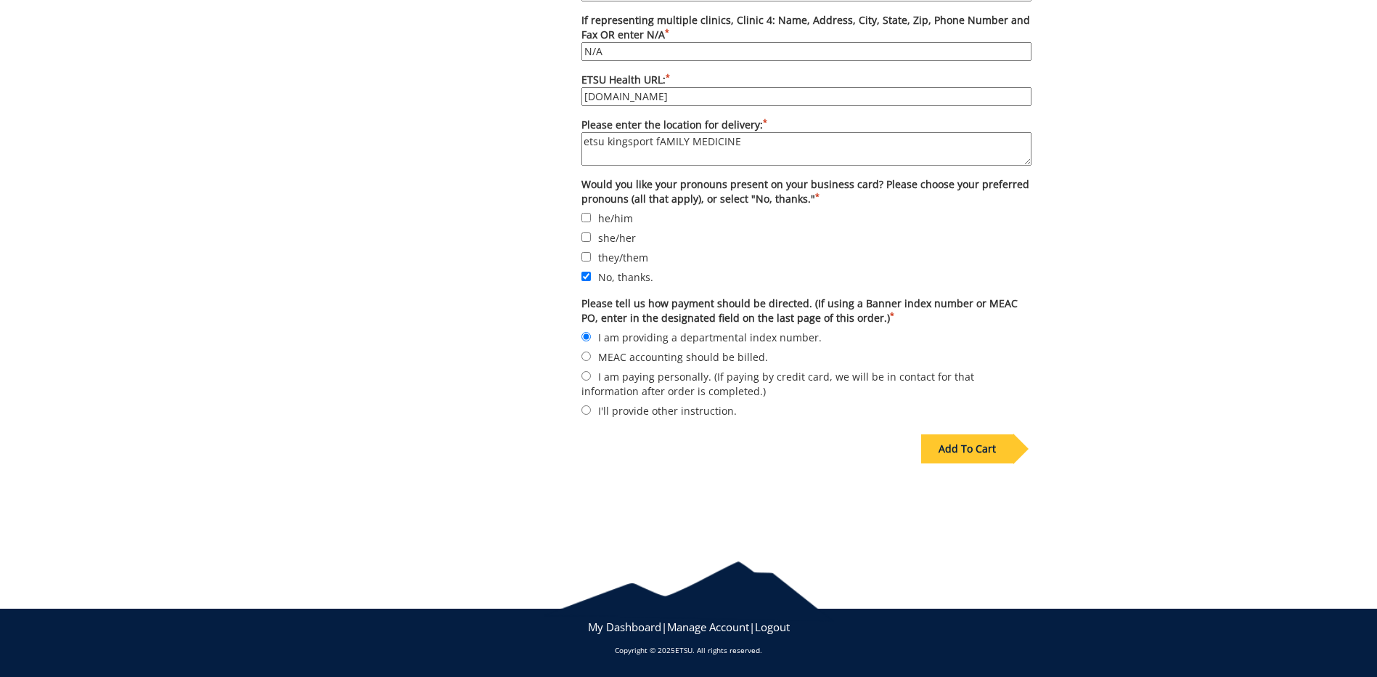
scroll to position [75, 0]
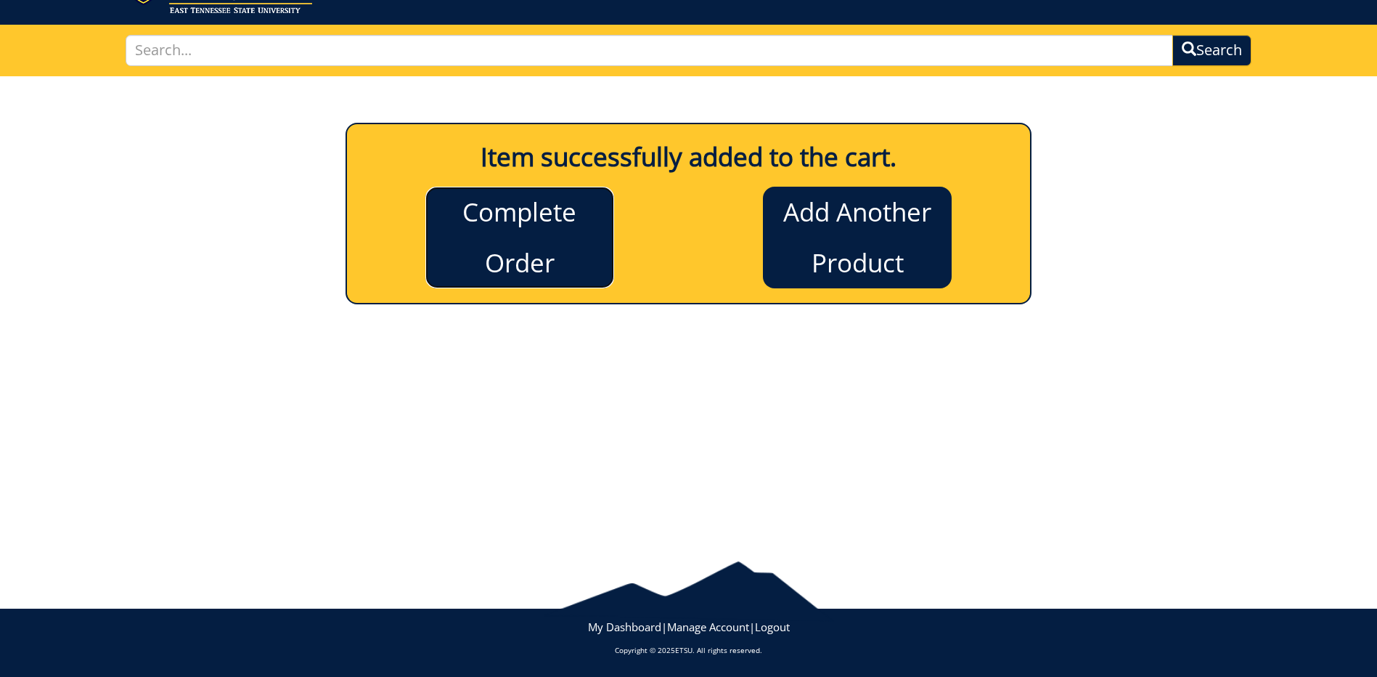
click at [568, 200] on link "Complete Order" at bounding box center [520, 238] width 189 height 102
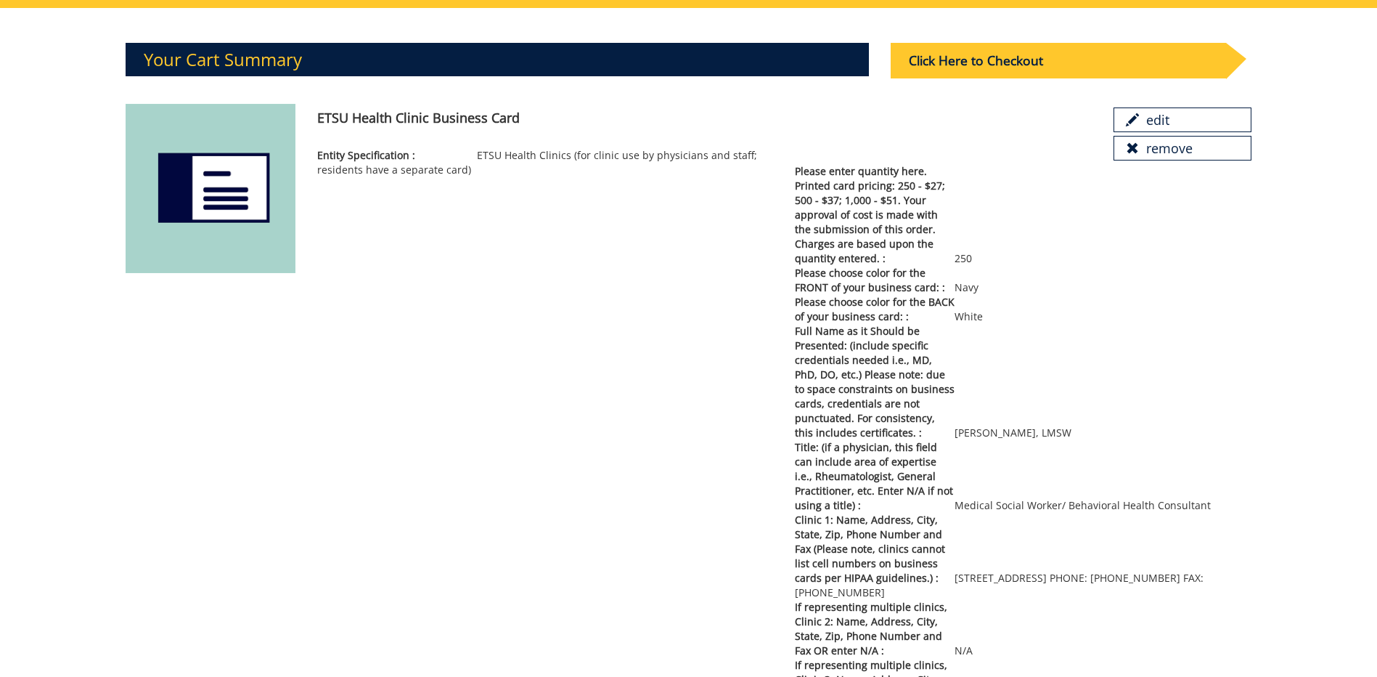
scroll to position [73, 0]
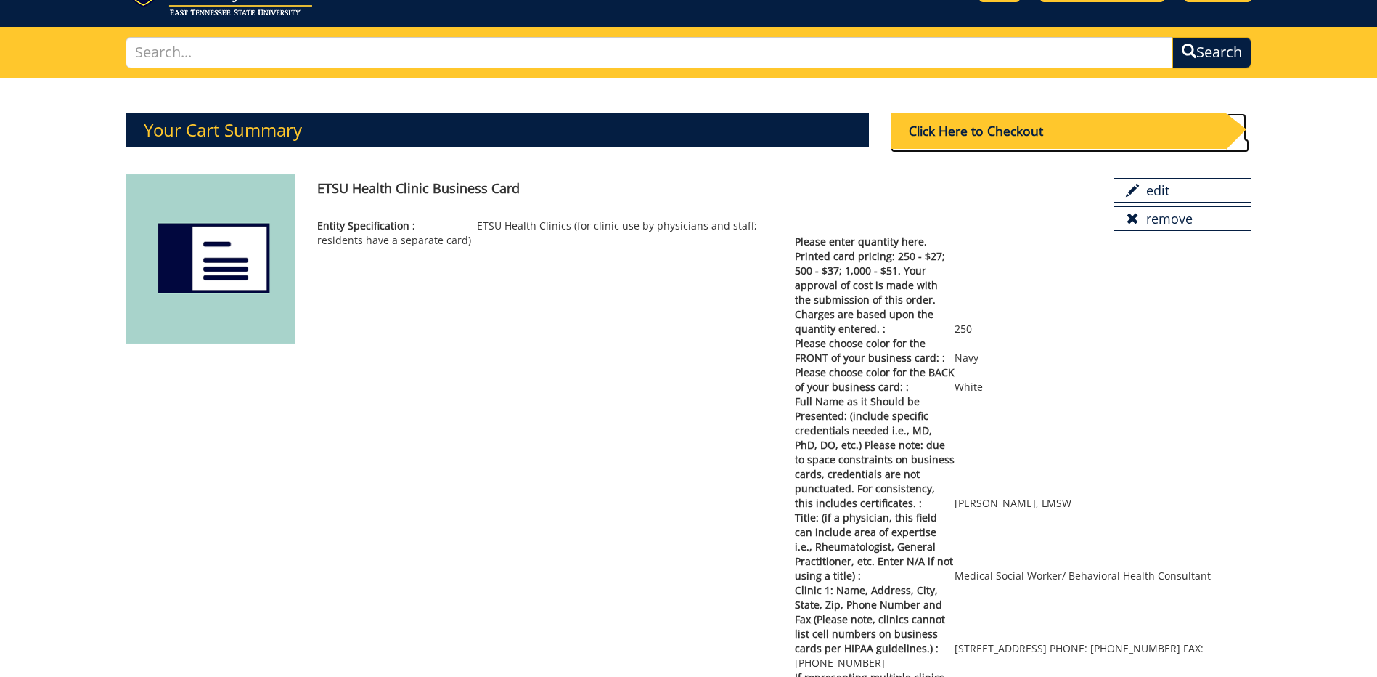
click at [1032, 139] on div "Click Here to Checkout" at bounding box center [1058, 131] width 335 height 36
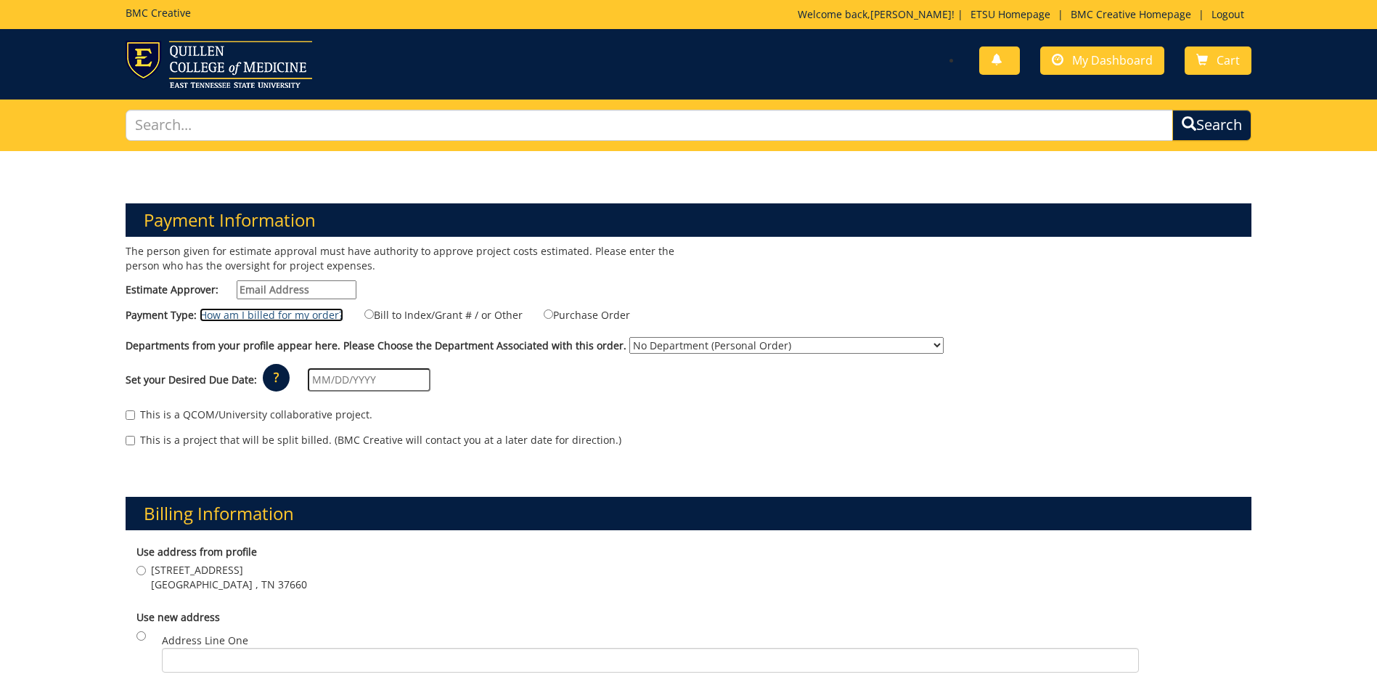
click at [313, 309] on link "How am I billed for my order?" at bounding box center [272, 315] width 144 height 14
click at [288, 289] on input "Estimate Approver:" at bounding box center [297, 289] width 120 height 19
click at [346, 288] on input "gibsonef@etsu.edy" at bounding box center [297, 289] width 120 height 19
type input "[EMAIL_ADDRESS][DOMAIN_NAME]"
click at [418, 317] on label "Bill to Index/Grant # / or Other" at bounding box center [434, 314] width 176 height 16
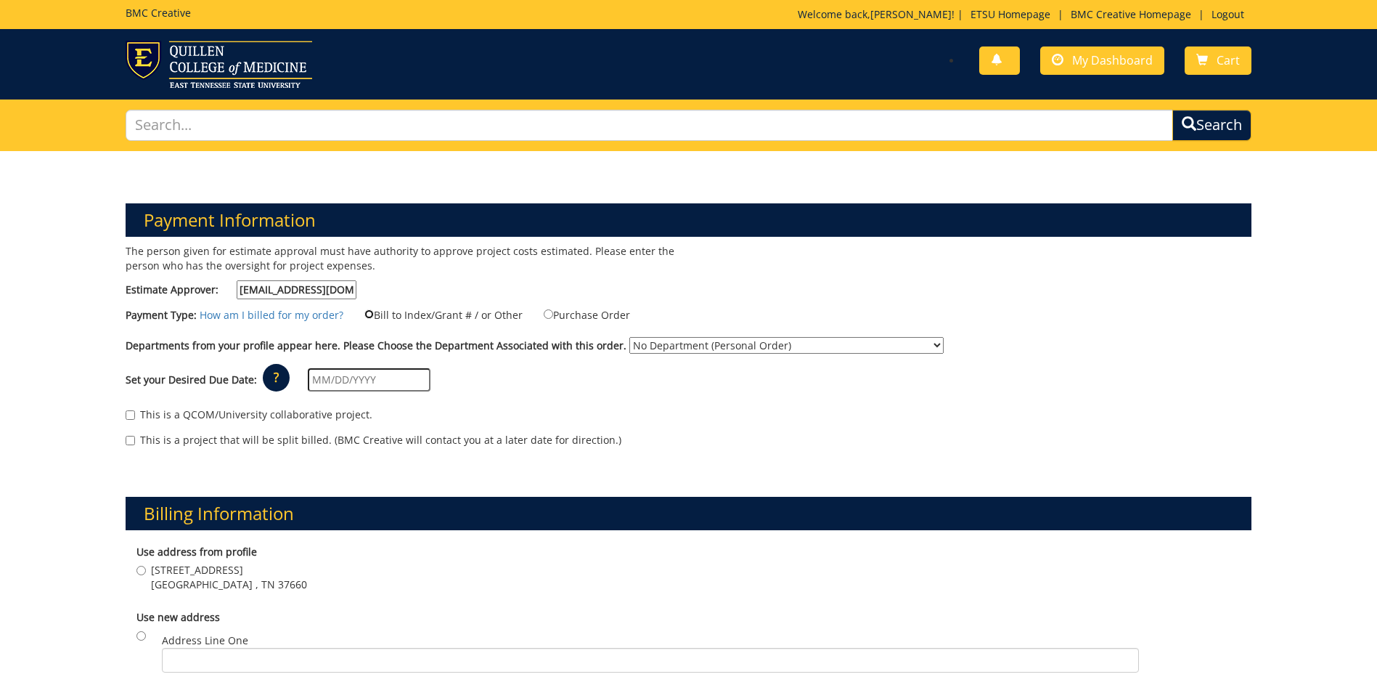
click at [374, 317] on input "Bill to Index/Grant # / or Other" at bounding box center [369, 313] width 9 height 9
radio input "true"
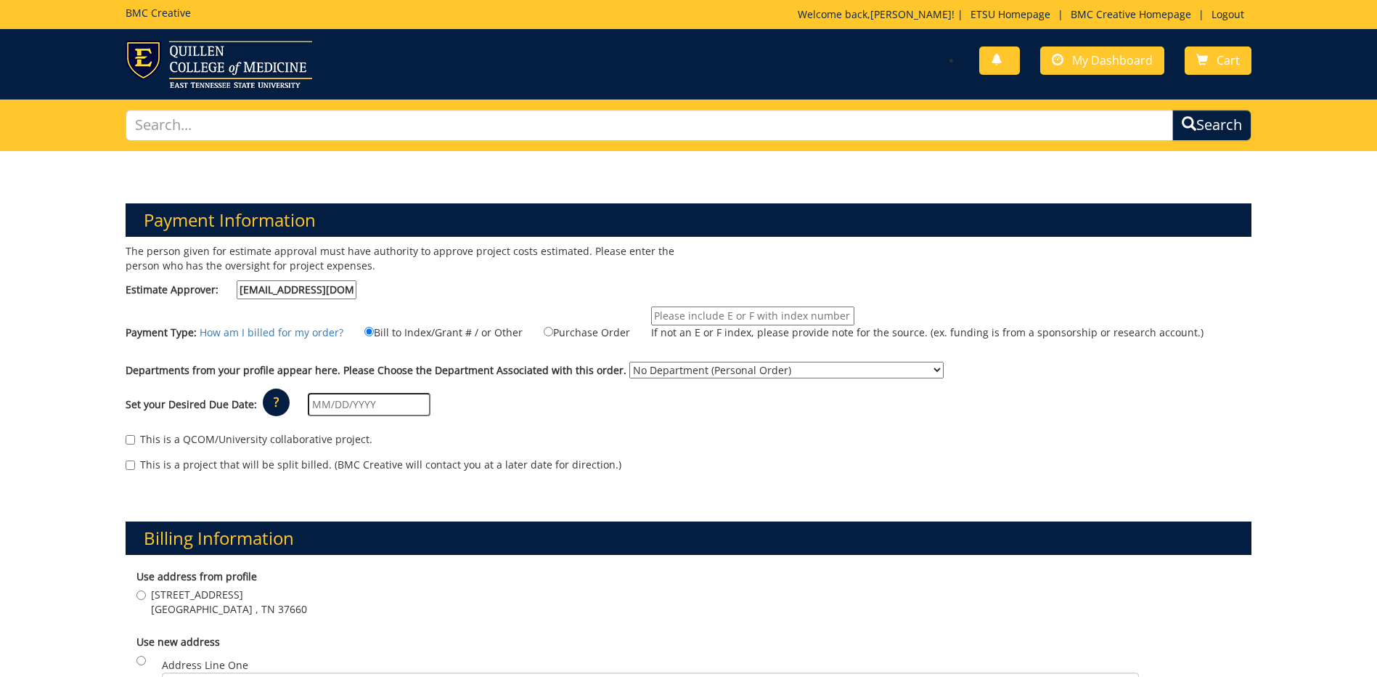
click at [677, 315] on input "If not an E or F index, please provide note for the source. (ex. funding is fro…" at bounding box center [752, 315] width 203 height 19
type input "32100"
click at [739, 367] on select "No Department (Personal Order) ETSU Health - Family Medicine of Kingsport (Stat…" at bounding box center [787, 370] width 314 height 17
click at [630, 362] on select "No Department (Personal Order) ETSU Health - Family Medicine of Kingsport (Stat…" at bounding box center [787, 370] width 314 height 17
click at [749, 370] on select "No Department (Personal Order) ETSU Health - Family Medicine of Kingsport (Stat…" at bounding box center [787, 370] width 314 height 17
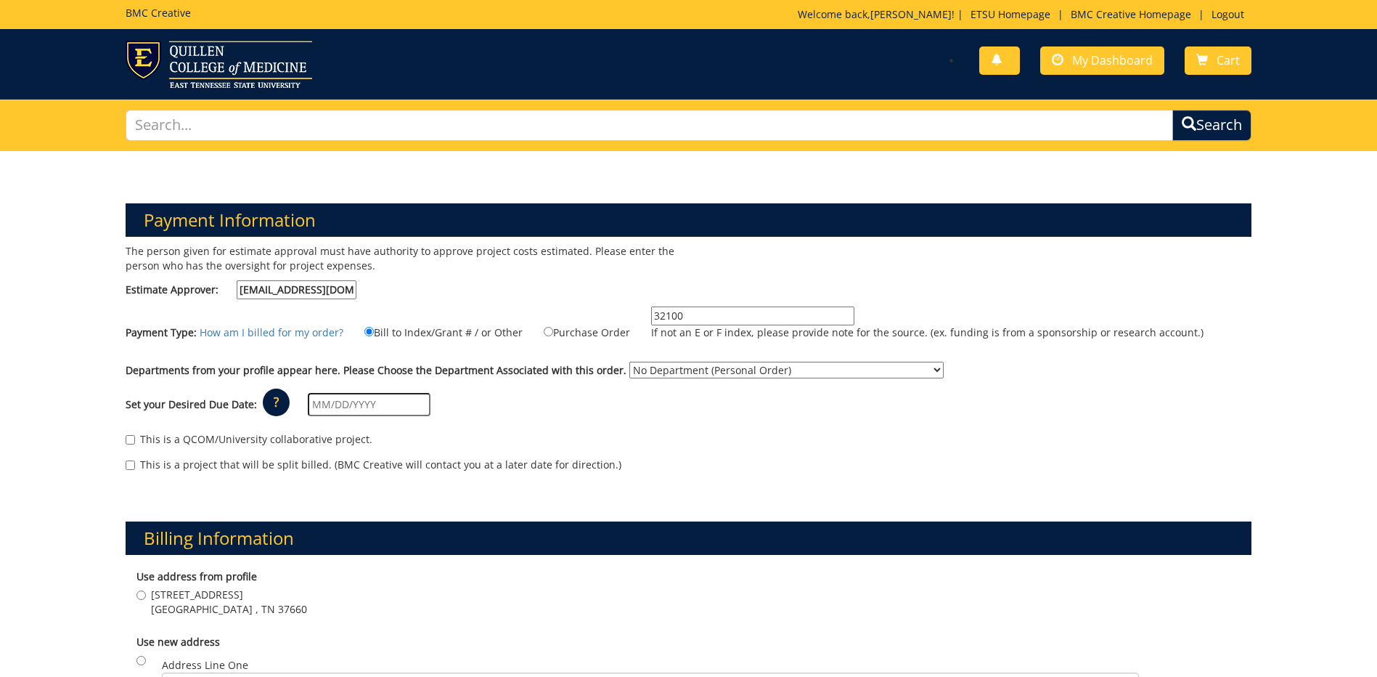
select select "72"
click at [630, 362] on select "No Department (Personal Order) ETSU Health - Family Medicine of Kingsport (Stat…" at bounding box center [787, 370] width 314 height 17
click at [600, 430] on div "This is a QCOM/University collaborative project. This is a project that will be…" at bounding box center [689, 456] width 1148 height 62
click at [415, 407] on input "text" at bounding box center [369, 404] width 123 height 23
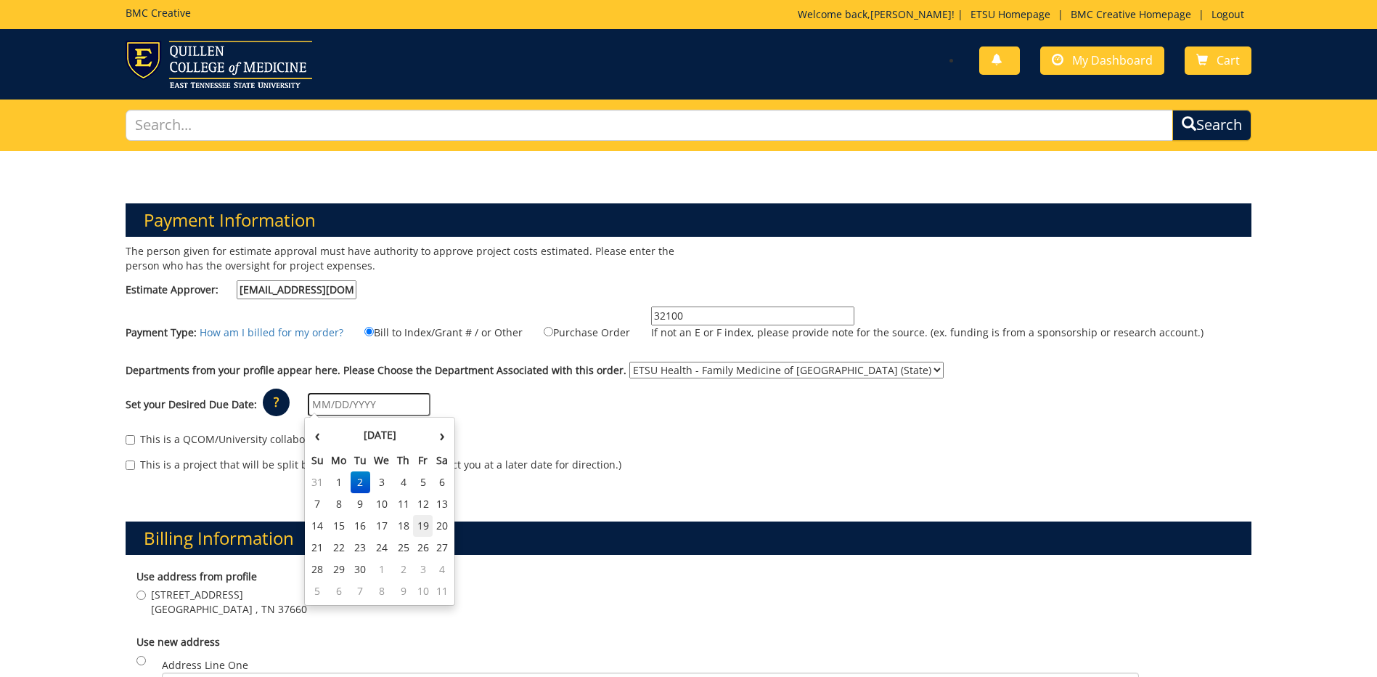
click at [425, 526] on td "19" at bounding box center [423, 526] width 20 height 22
type input "[DATE]"
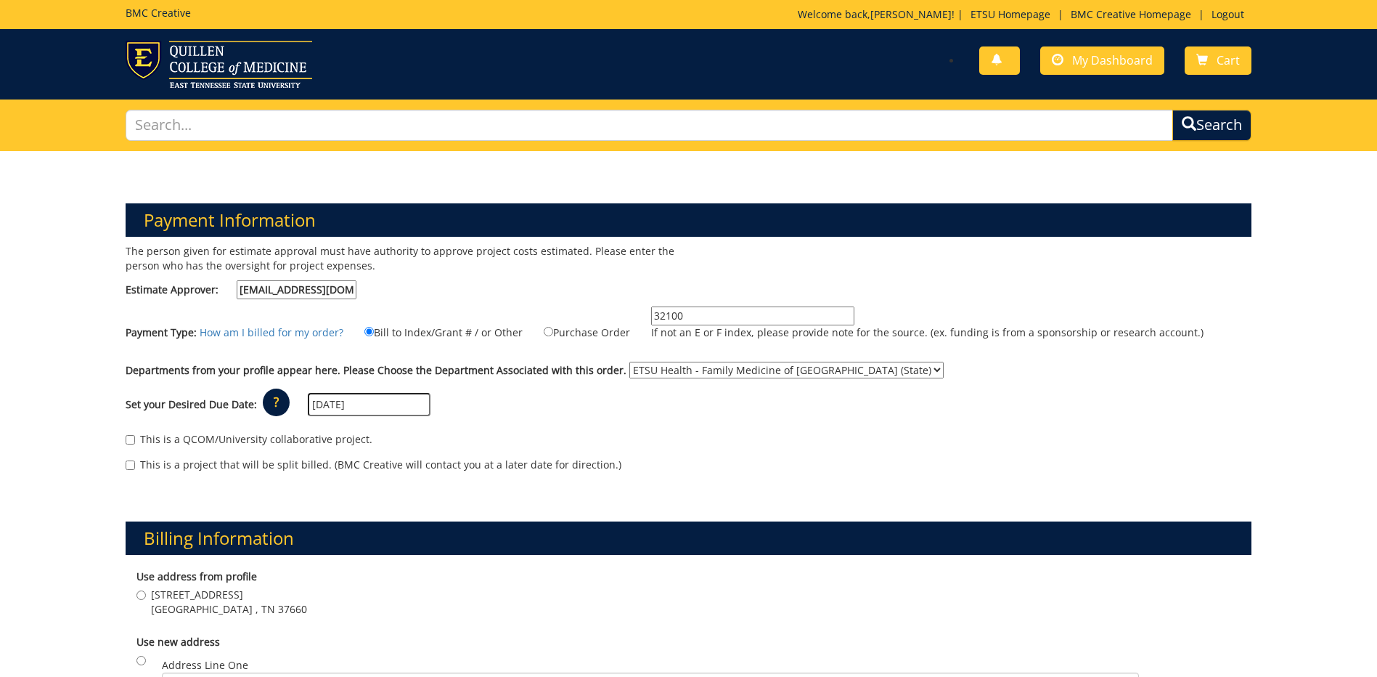
click at [579, 440] on div "This is a QCOM/University collaborative project." at bounding box center [689, 443] width 1126 height 22
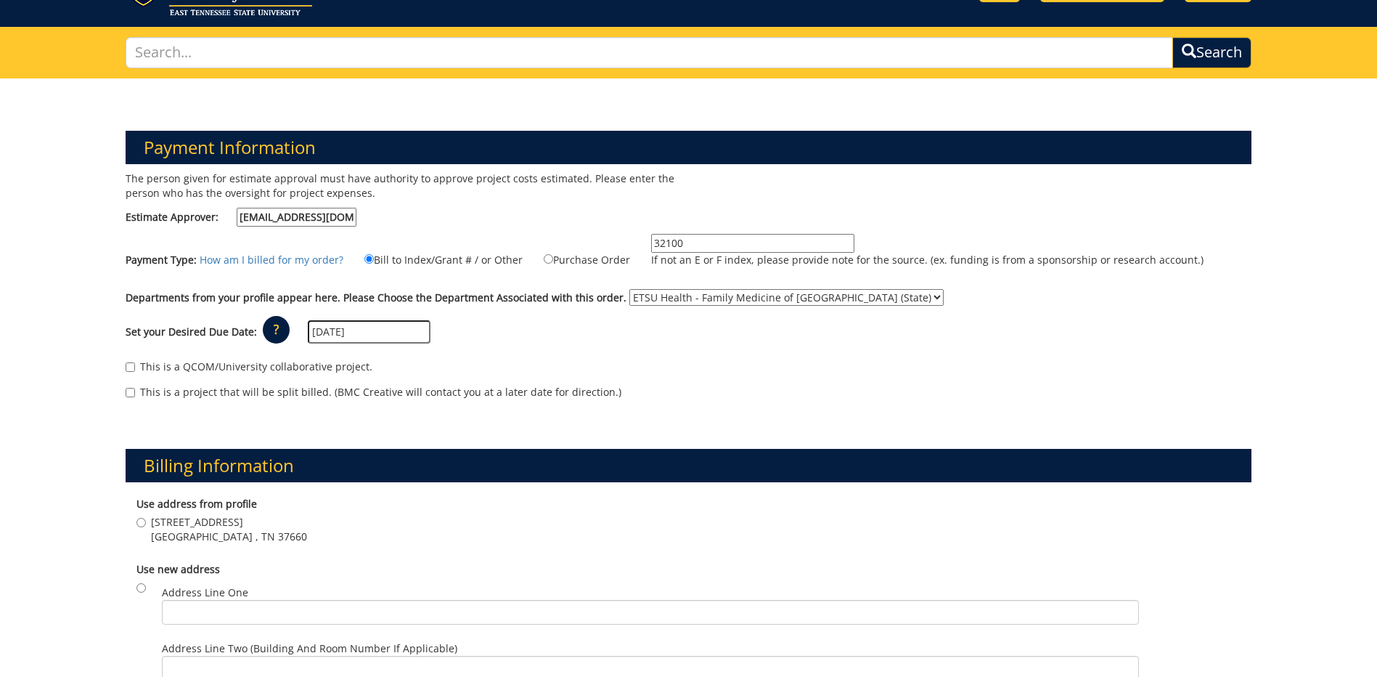
scroll to position [218, 0]
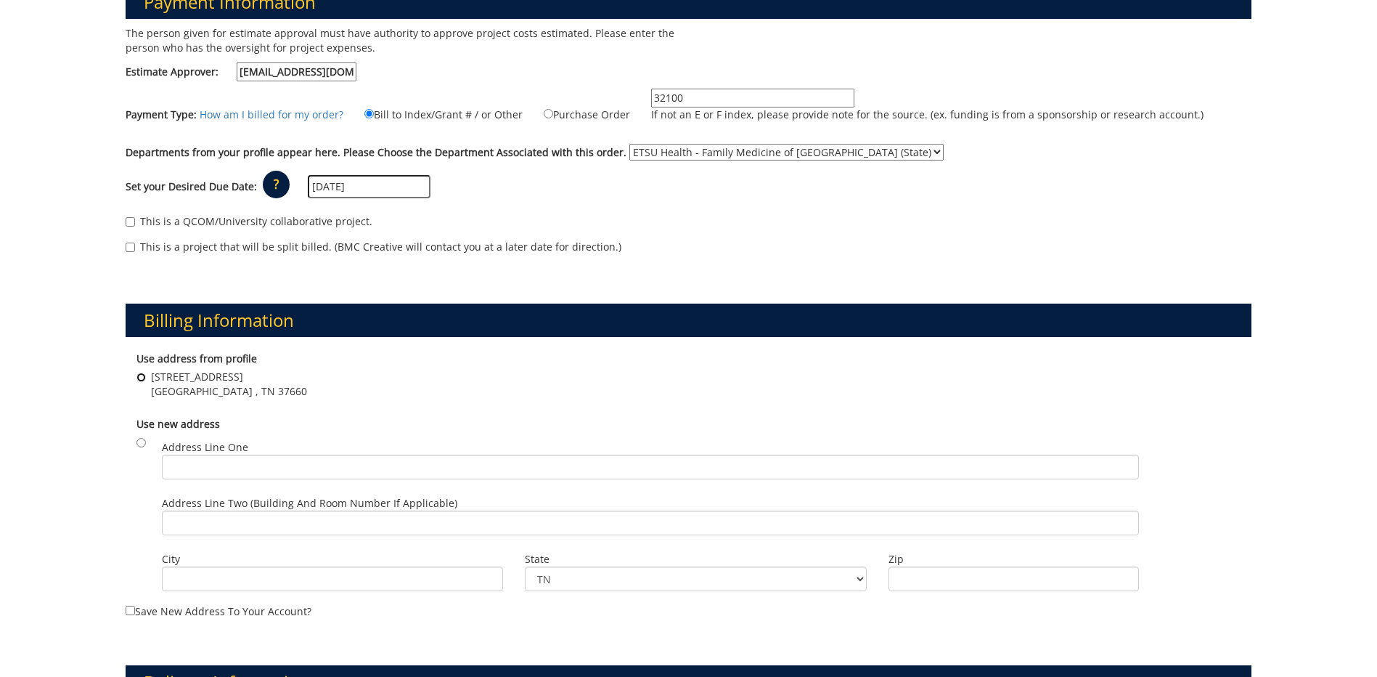
click at [142, 378] on input "102 E Ravine Rd Kingsport , TN 37660" at bounding box center [141, 376] width 9 height 9
radio input "true"
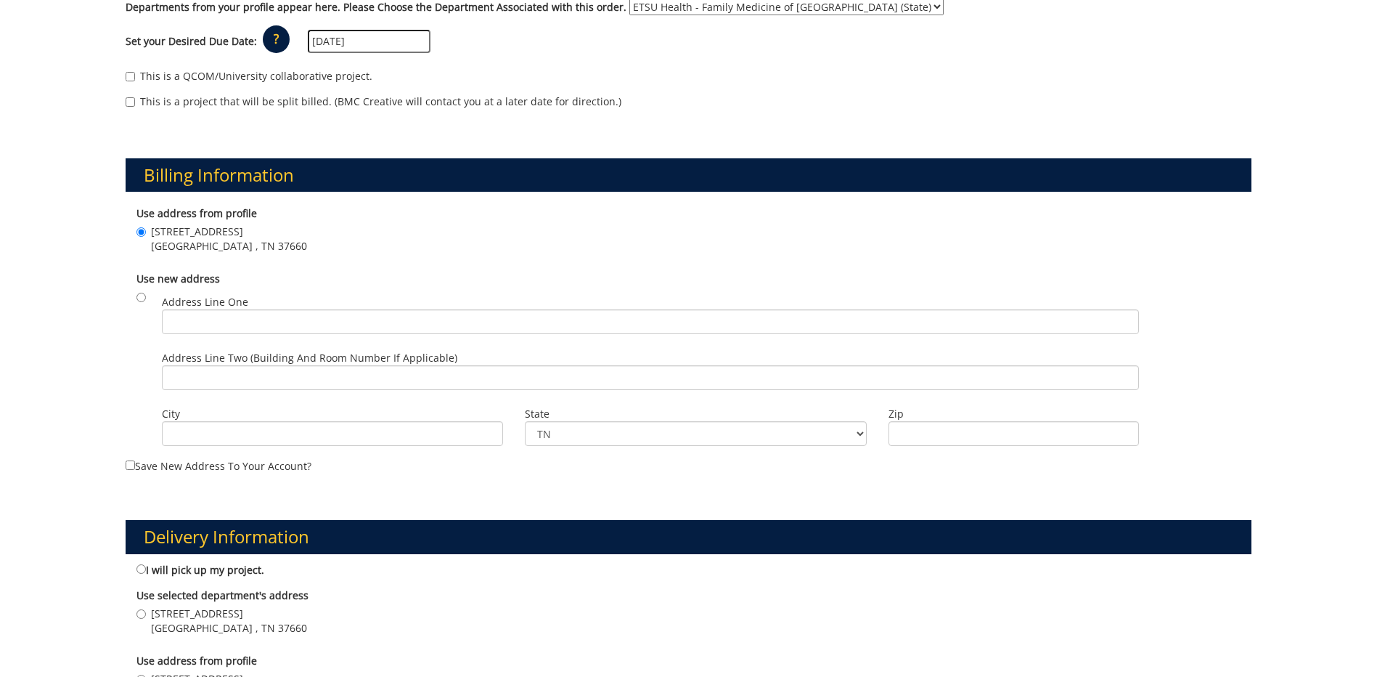
click at [591, 406] on div "State TN AL AK AS AZ AR CA CO CT DE DC" at bounding box center [695, 430] width 363 height 56
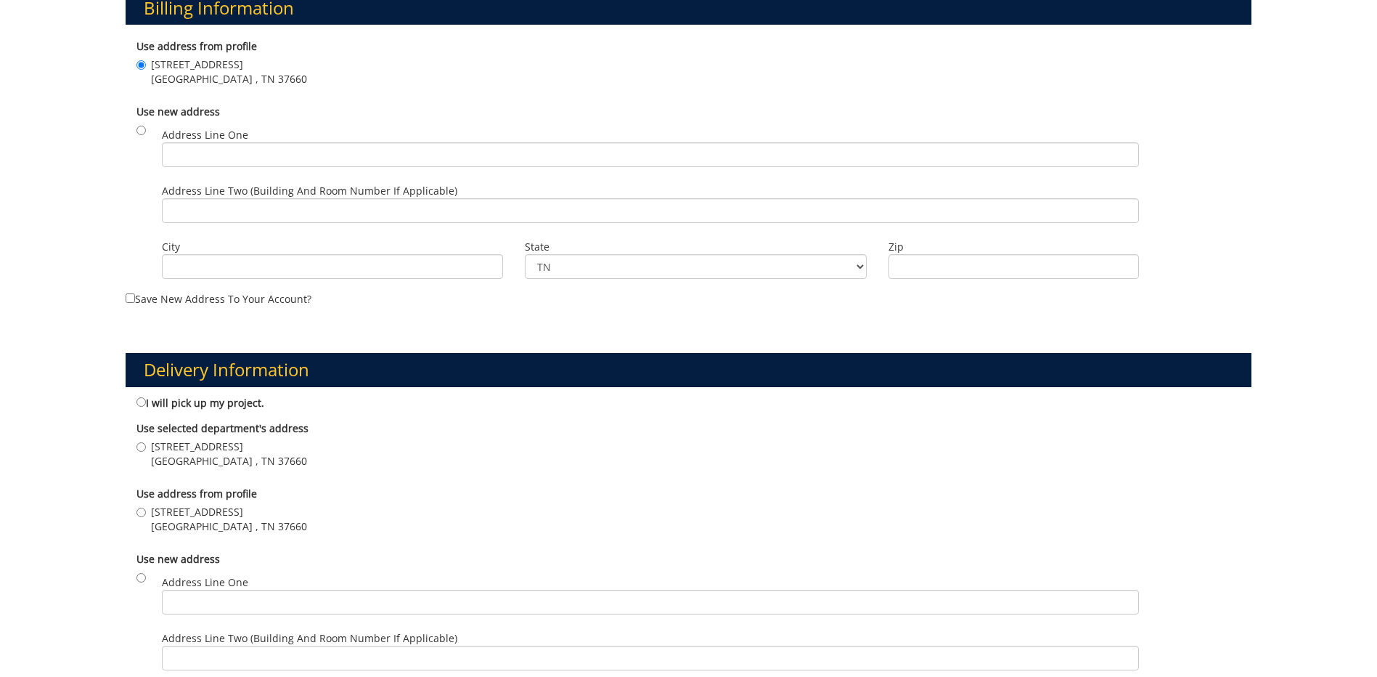
scroll to position [581, 0]
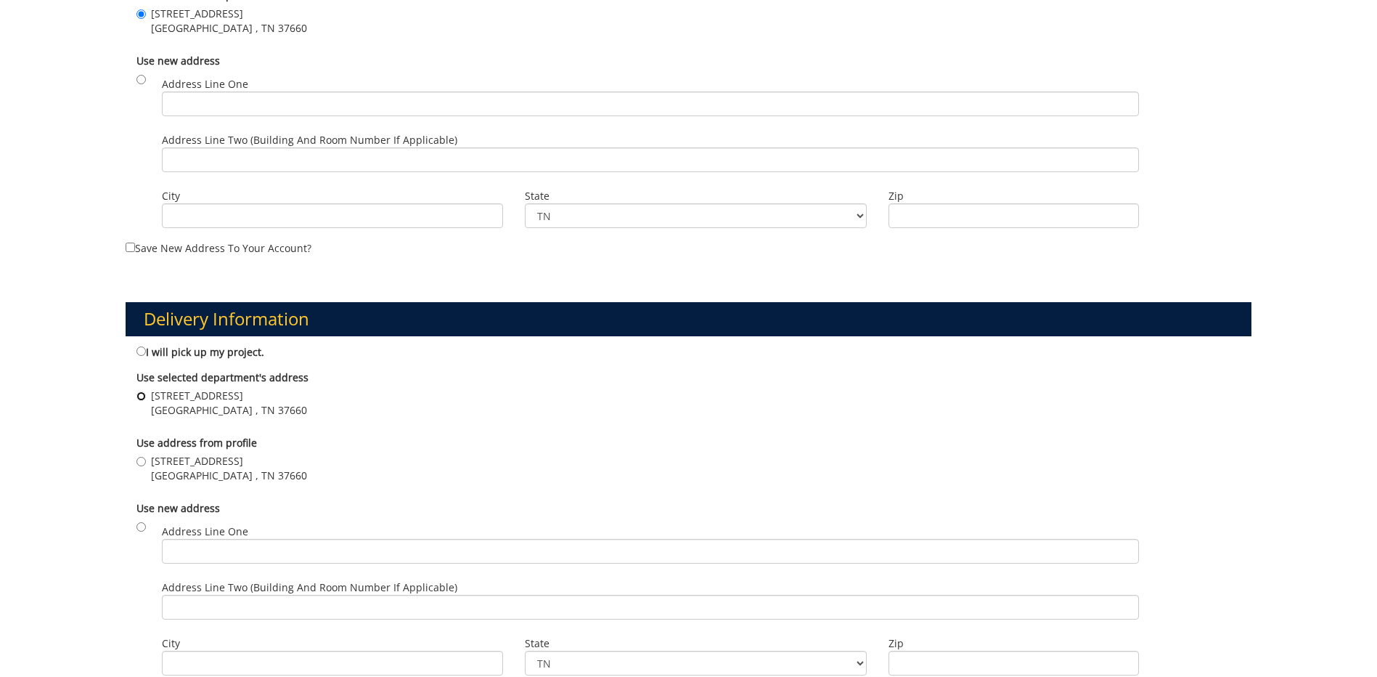
click at [142, 395] on input "102 E. Ravine Rd Kingsport TN, 37660 Kingsport , TN 37660" at bounding box center [141, 395] width 9 height 9
radio input "true"
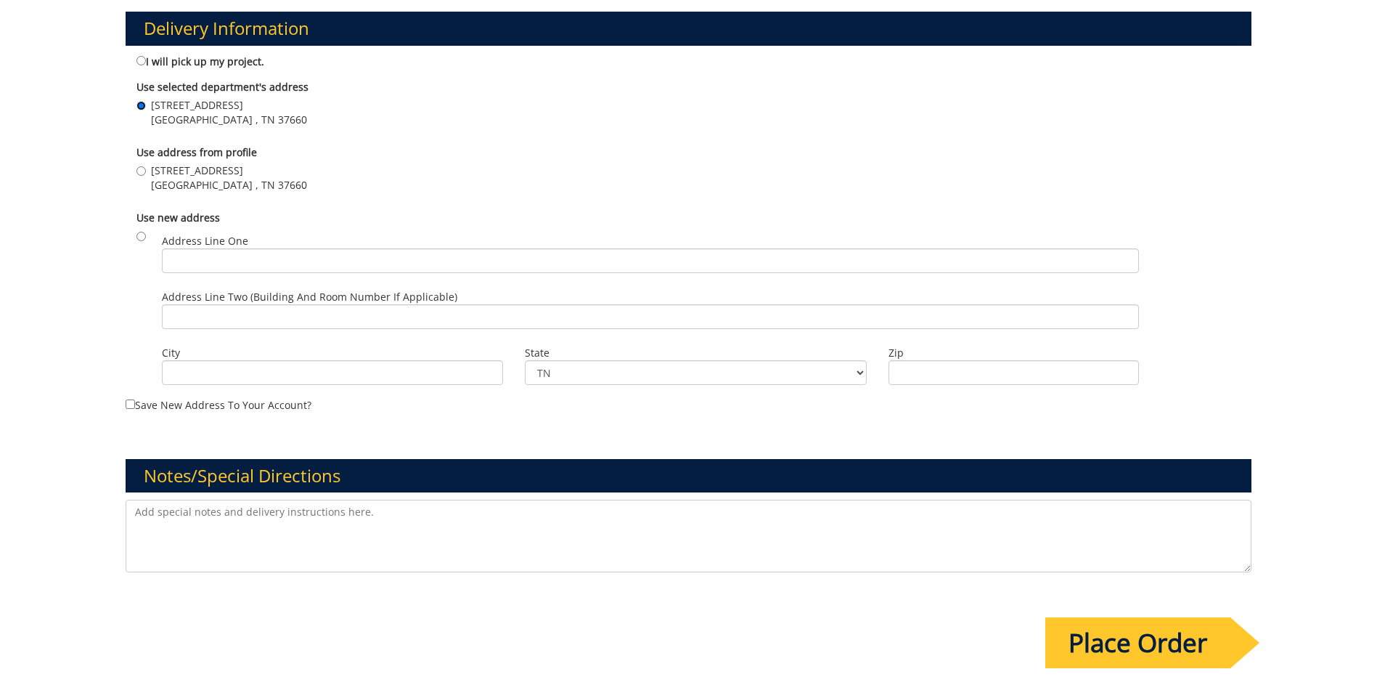
scroll to position [1017, 0]
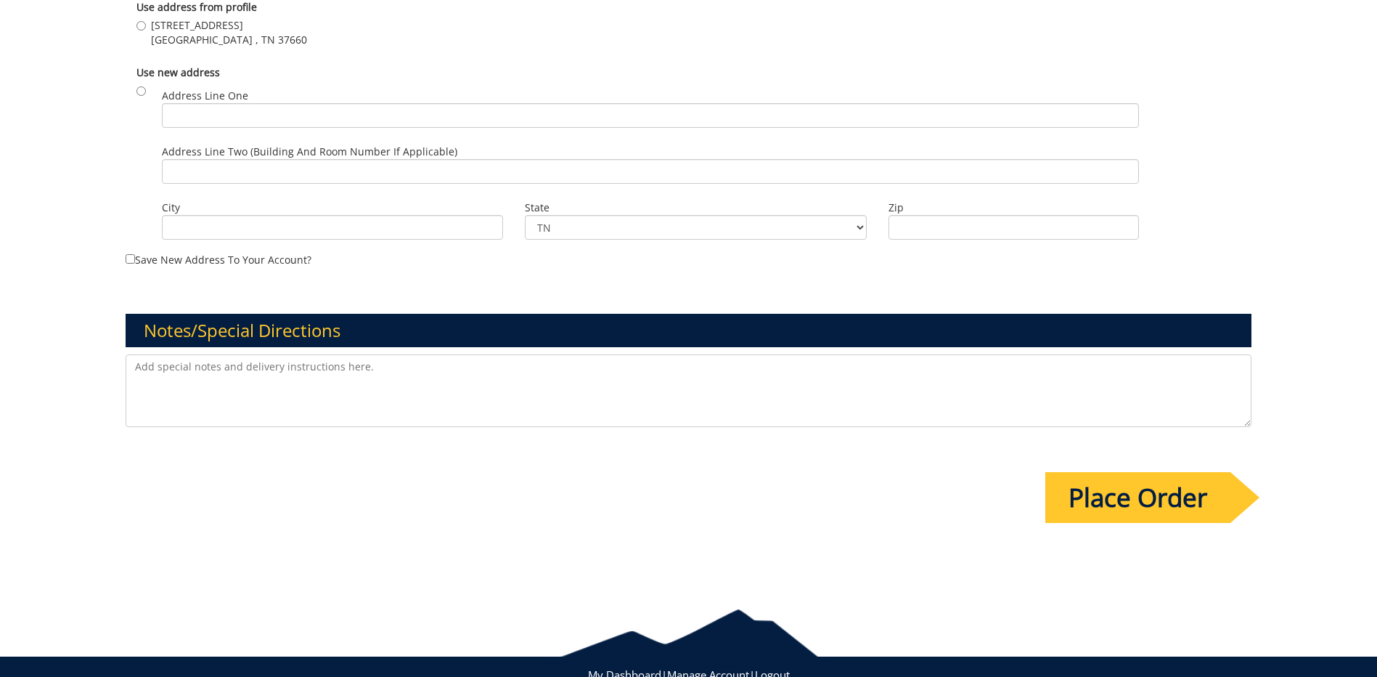
click at [1064, 494] on input "Place Order" at bounding box center [1138, 497] width 185 height 51
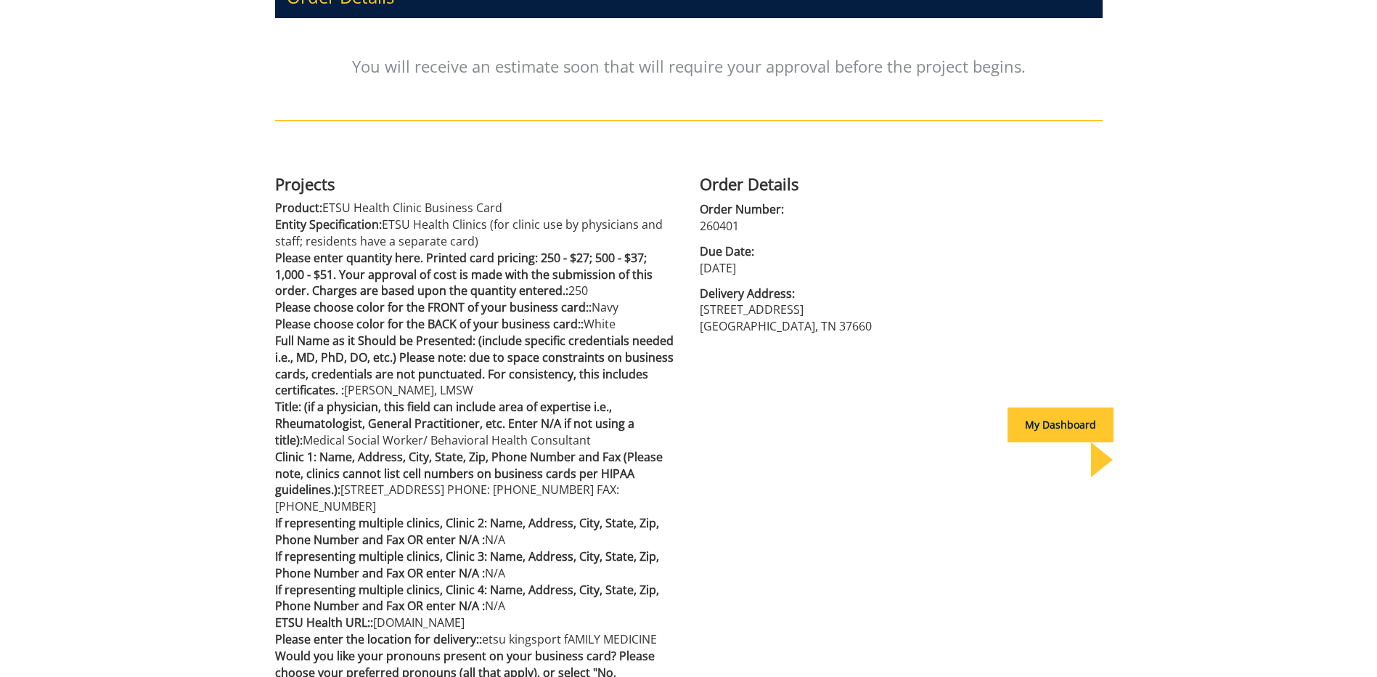
scroll to position [73, 0]
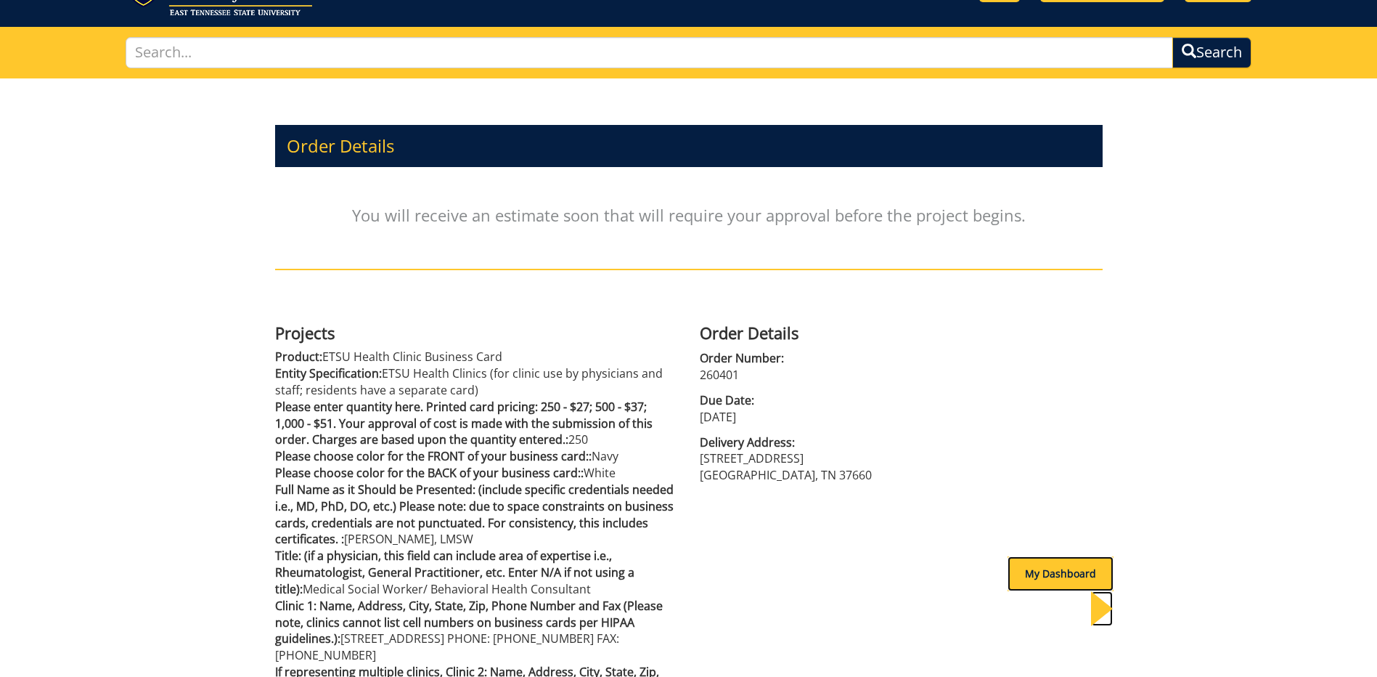
click at [1053, 580] on div "My Dashboard" at bounding box center [1061, 573] width 106 height 35
